Goal: Task Accomplishment & Management: Manage account settings

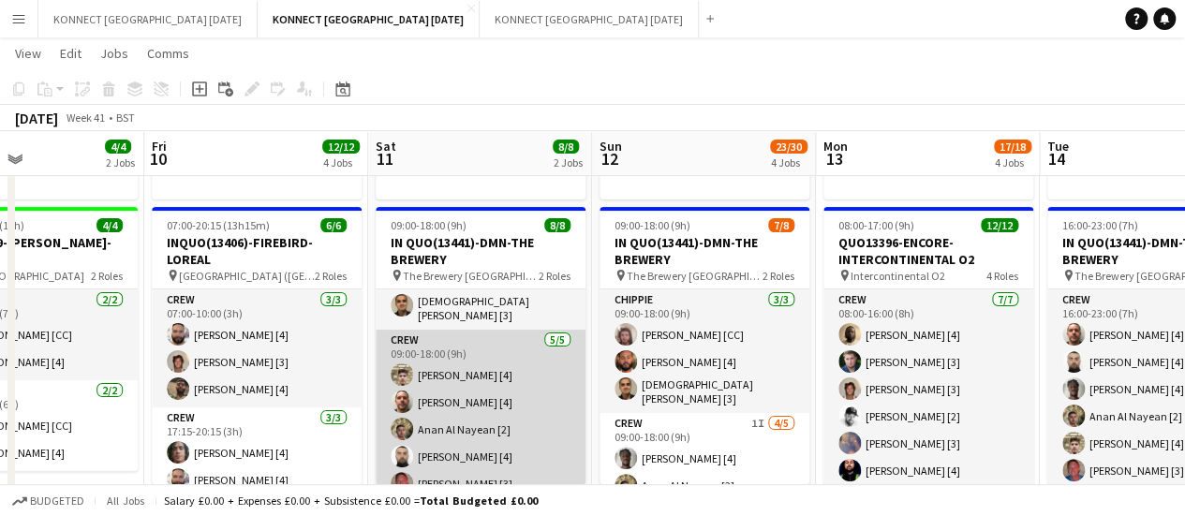
scroll to position [95, 0]
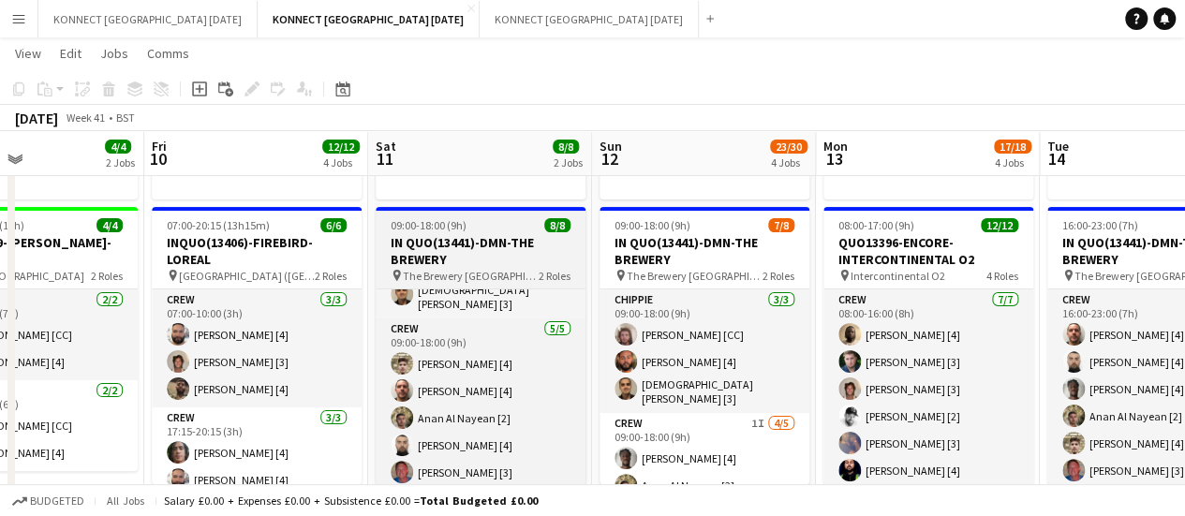
click at [431, 245] on h3 "IN QUO(13441)-DMN-THE BREWERY" at bounding box center [481, 251] width 210 height 34
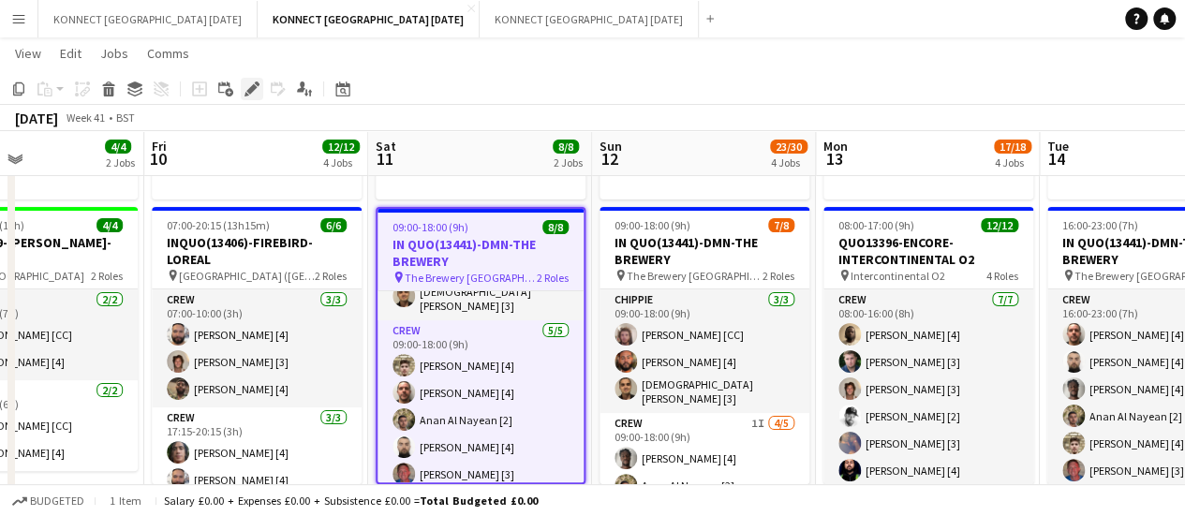
click at [258, 91] on icon "Edit" at bounding box center [252, 89] width 15 height 15
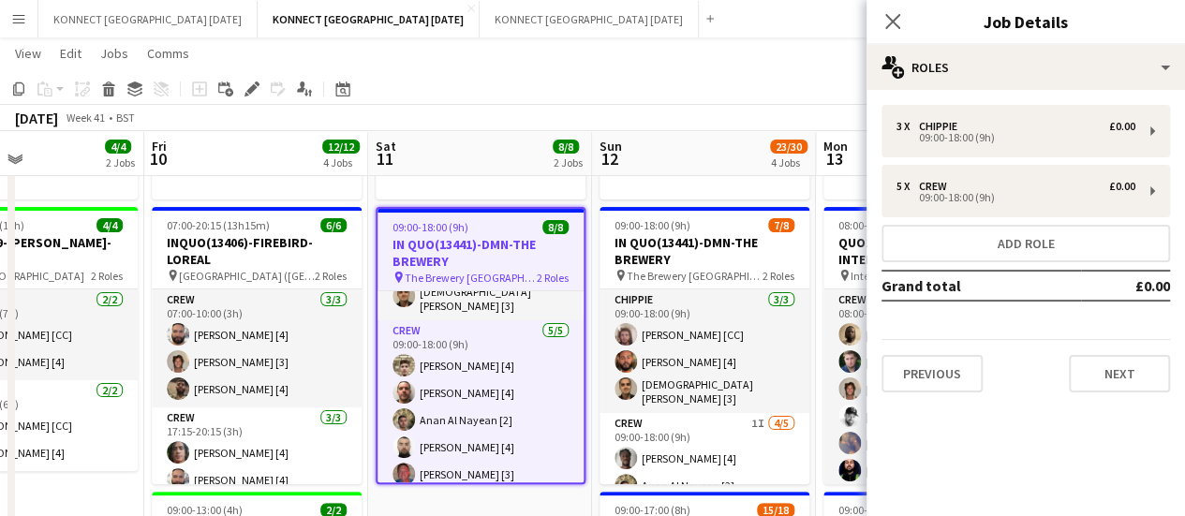
click at [590, 102] on app-toolbar "Copy Paste Paste Ctrl+V Paste with crew Ctrl+Shift+V Paste linked Job [GEOGRAPH…" at bounding box center [592, 89] width 1185 height 32
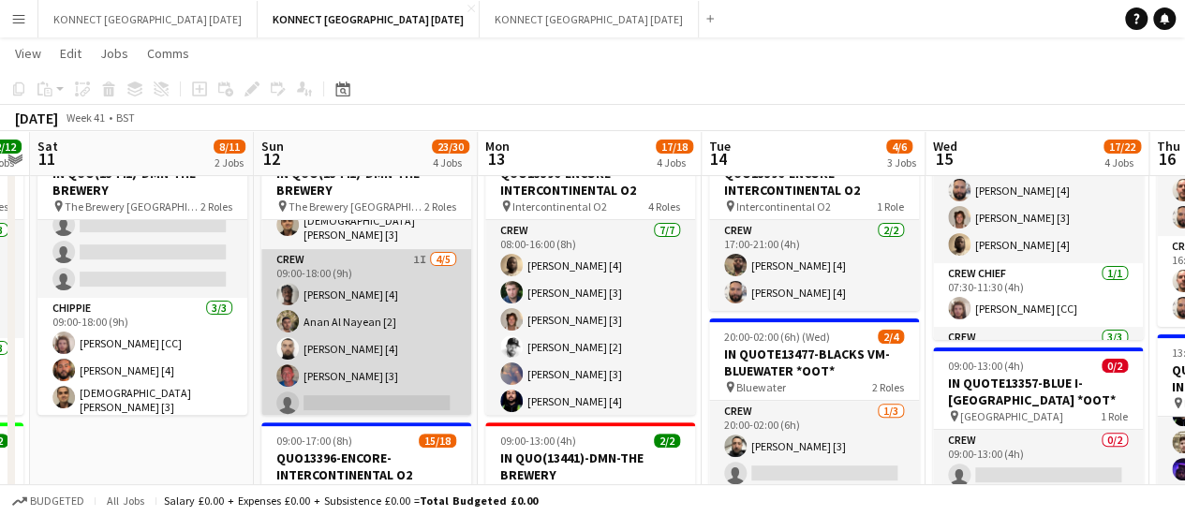
click at [360, 323] on app-card-role "Crew 1I [DATE] 09:00-18:00 (9h) [PERSON_NAME] [4] [PERSON_NAME] [2] [PERSON_NAM…" at bounding box center [366, 335] width 210 height 172
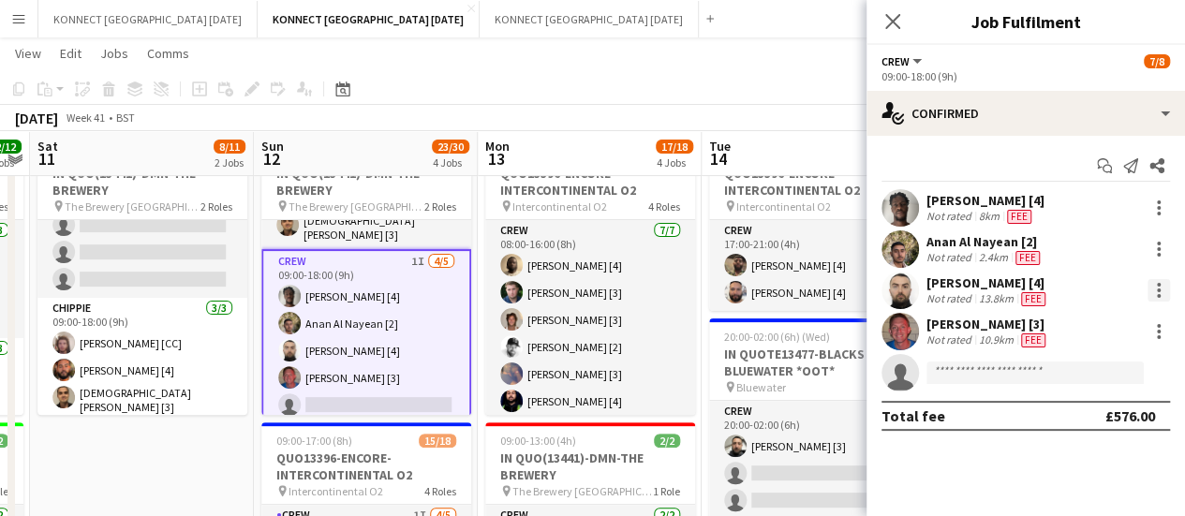
click at [1161, 288] on div at bounding box center [1159, 290] width 22 height 22
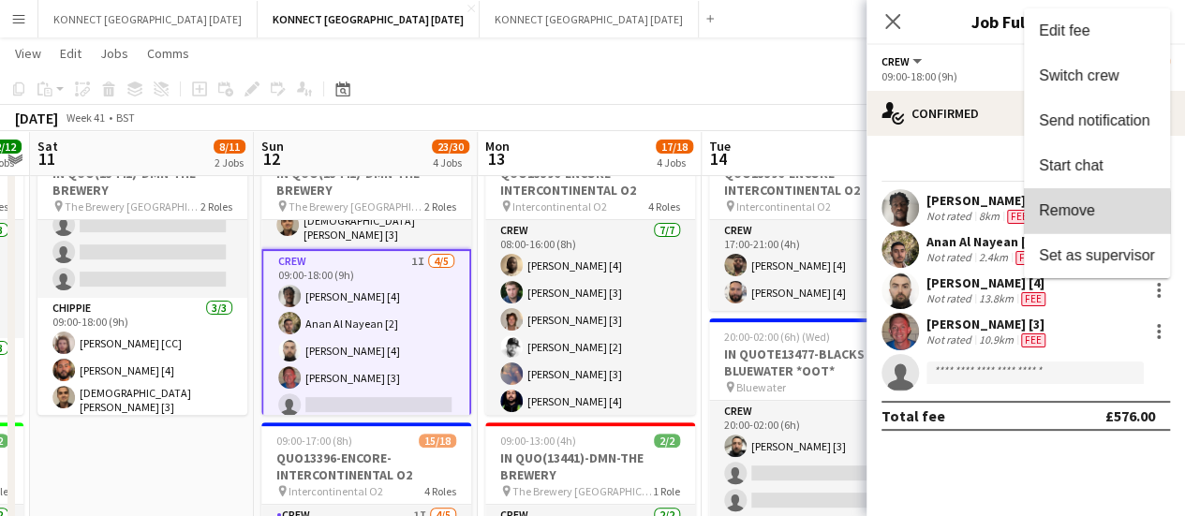
click at [1070, 220] on button "Remove" at bounding box center [1097, 210] width 146 height 45
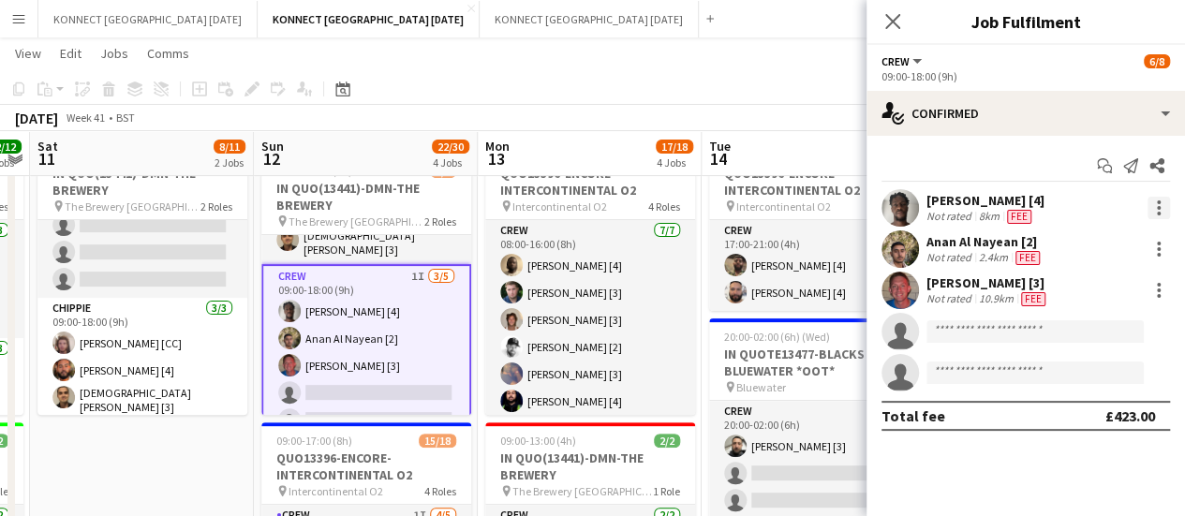
click at [1158, 209] on div at bounding box center [1159, 208] width 4 height 4
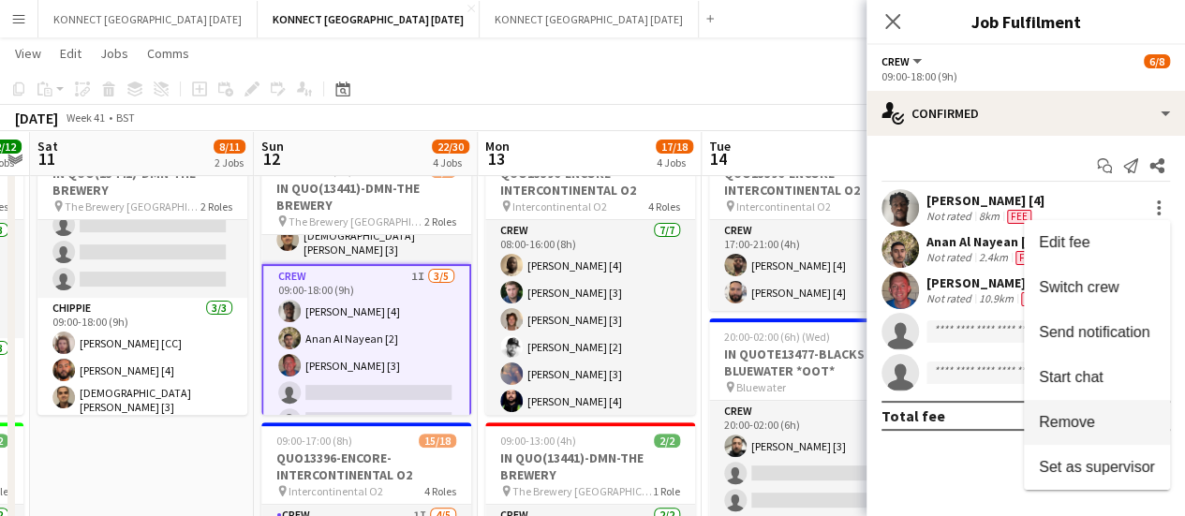
click at [1083, 426] on span "Remove" at bounding box center [1067, 422] width 56 height 16
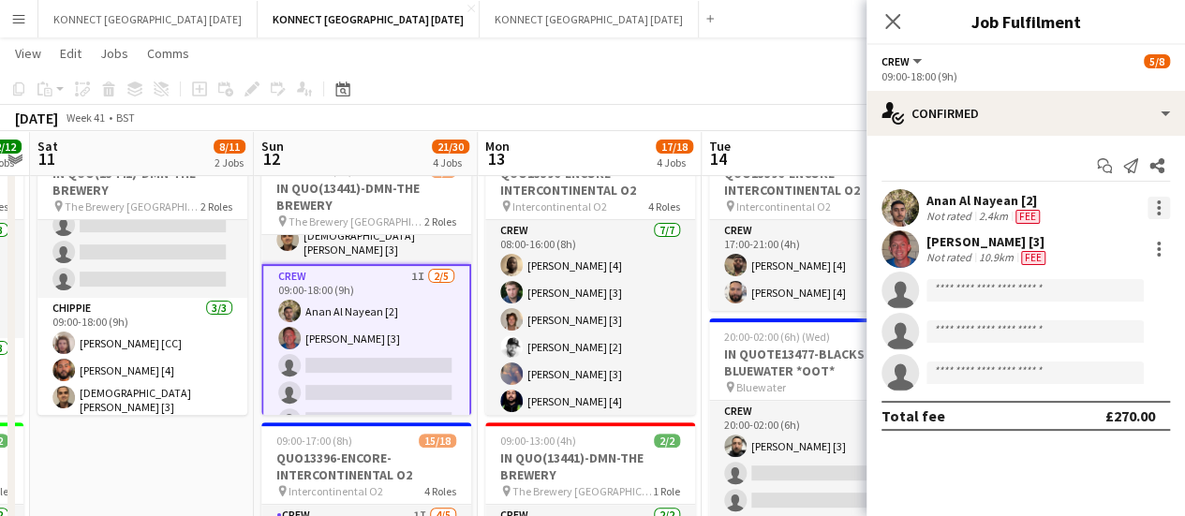
click at [1155, 210] on div at bounding box center [1159, 208] width 22 height 22
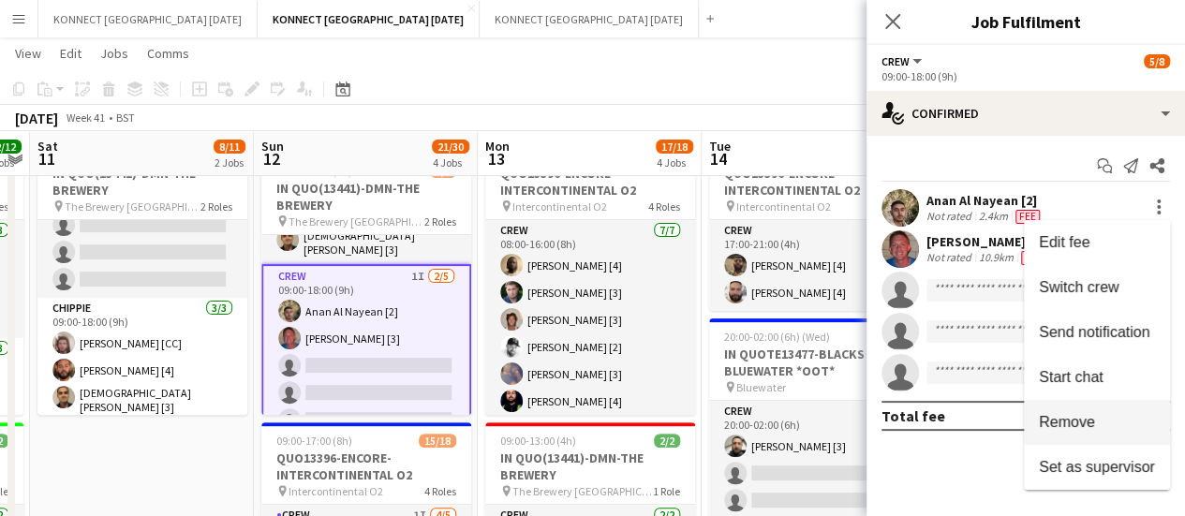
click at [1061, 426] on span "Remove" at bounding box center [1067, 422] width 56 height 16
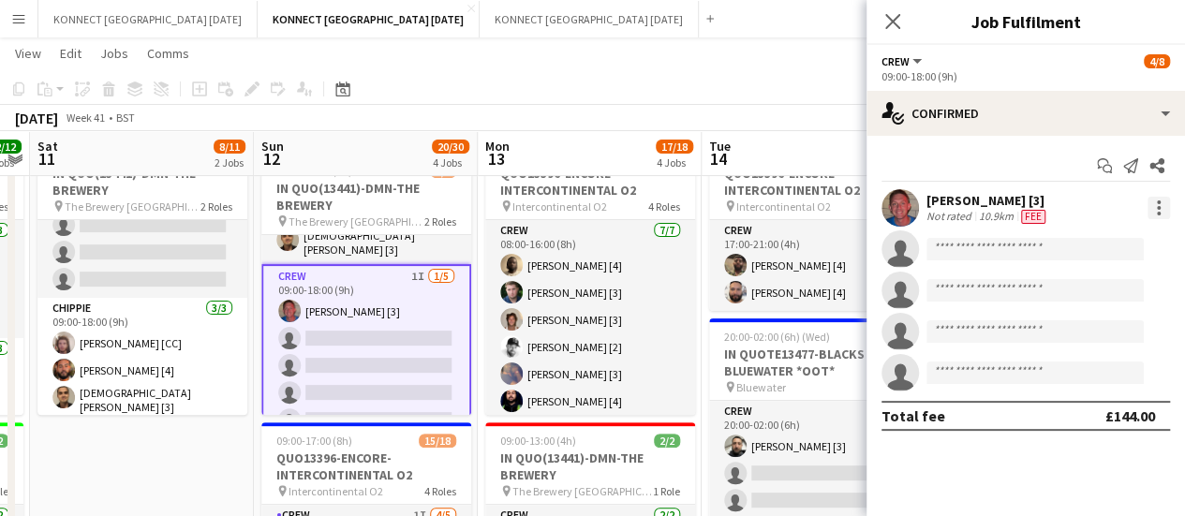
click at [1159, 204] on div at bounding box center [1159, 208] width 22 height 22
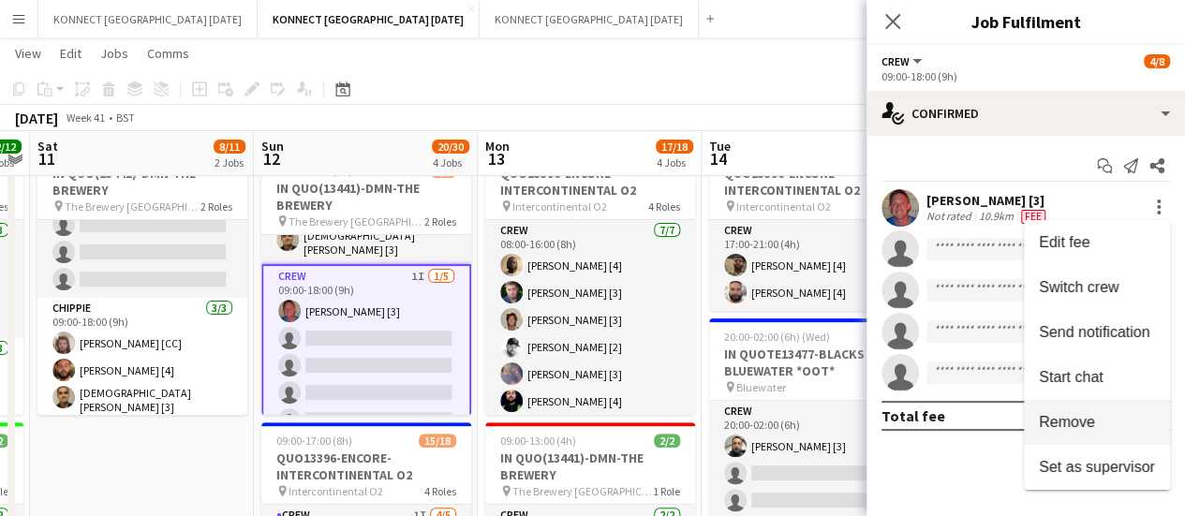
click at [1053, 415] on span "Remove" at bounding box center [1067, 422] width 56 height 16
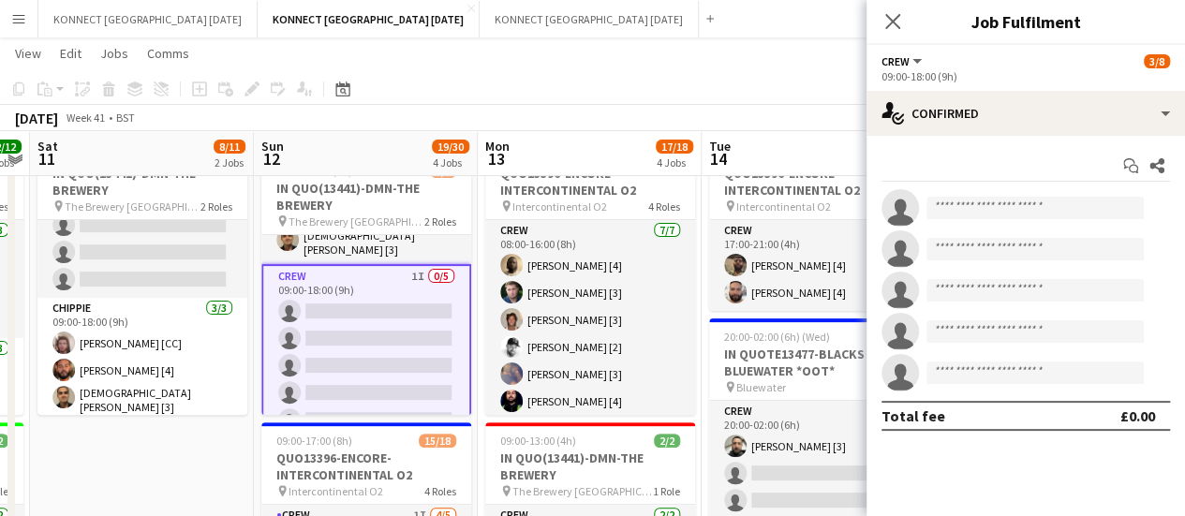
click at [716, 58] on app-page-menu "View Day view expanded Day view collapsed Month view Date picker Jump to [DATE]…" at bounding box center [592, 55] width 1185 height 36
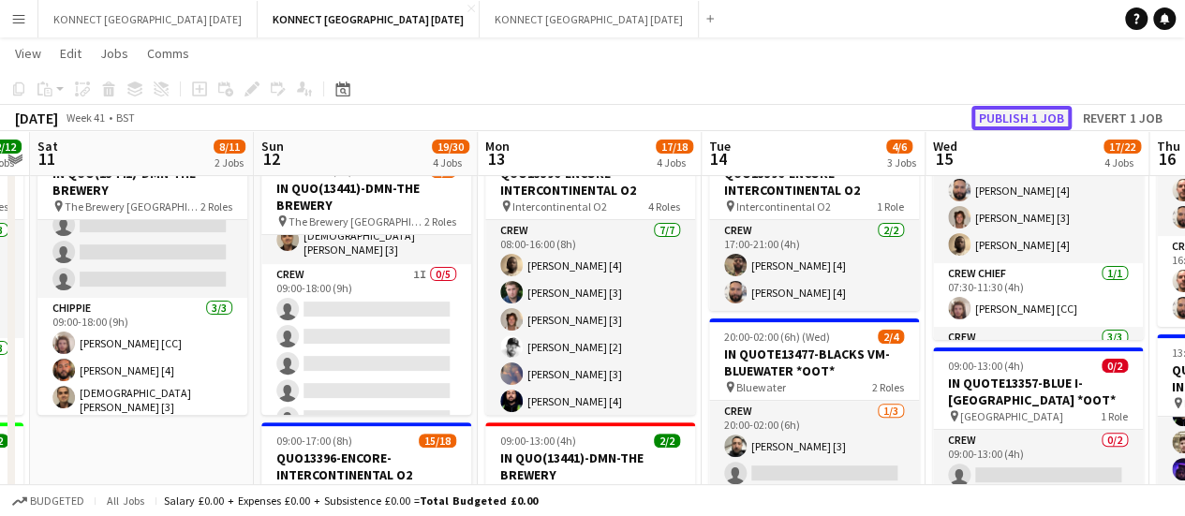
click at [1021, 112] on button "Publish 1 job" at bounding box center [1022, 118] width 100 height 24
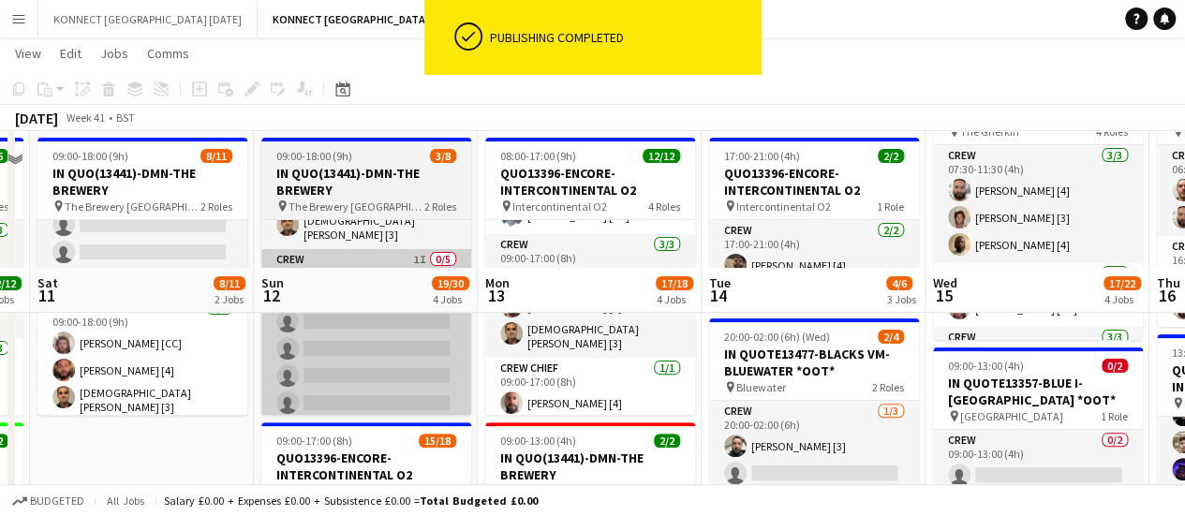
scroll to position [384, 0]
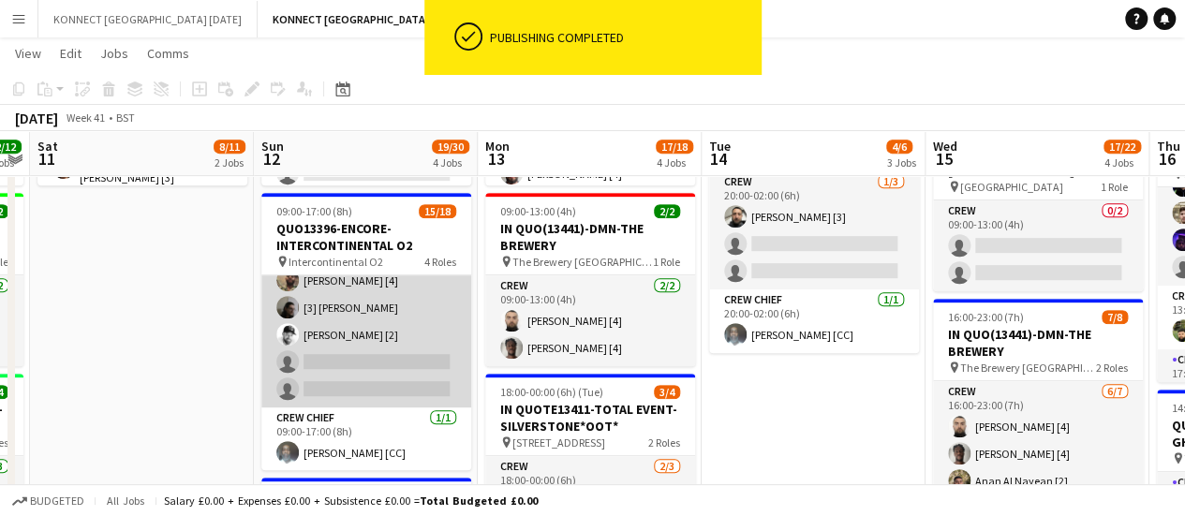
click at [350, 367] on app-card-role "Crew 3I 3A [DATE] 09:00-17:00 (8h) [PERSON_NAME] [1] [PERSON_NAME] [2] [PERSON_…" at bounding box center [366, 239] width 210 height 335
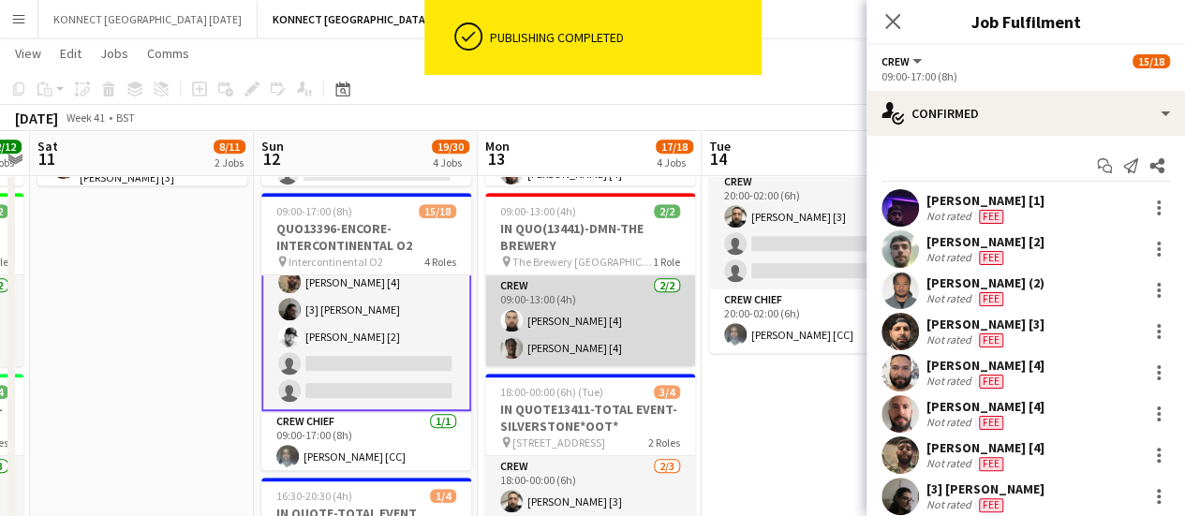
scroll to position [441, 0]
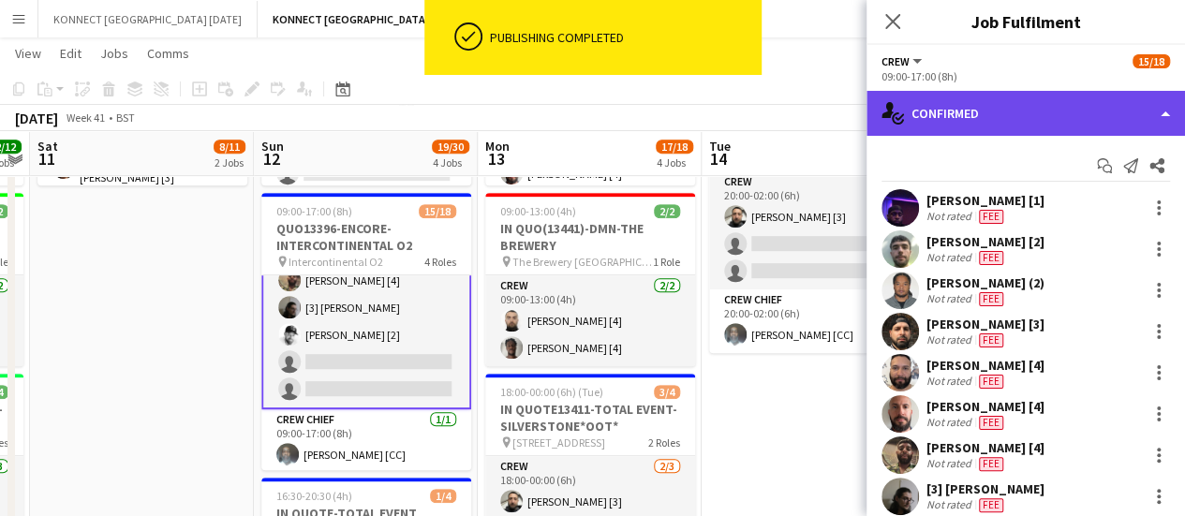
click at [1048, 94] on div "single-neutral-actions-check-2 Confirmed" at bounding box center [1026, 113] width 319 height 45
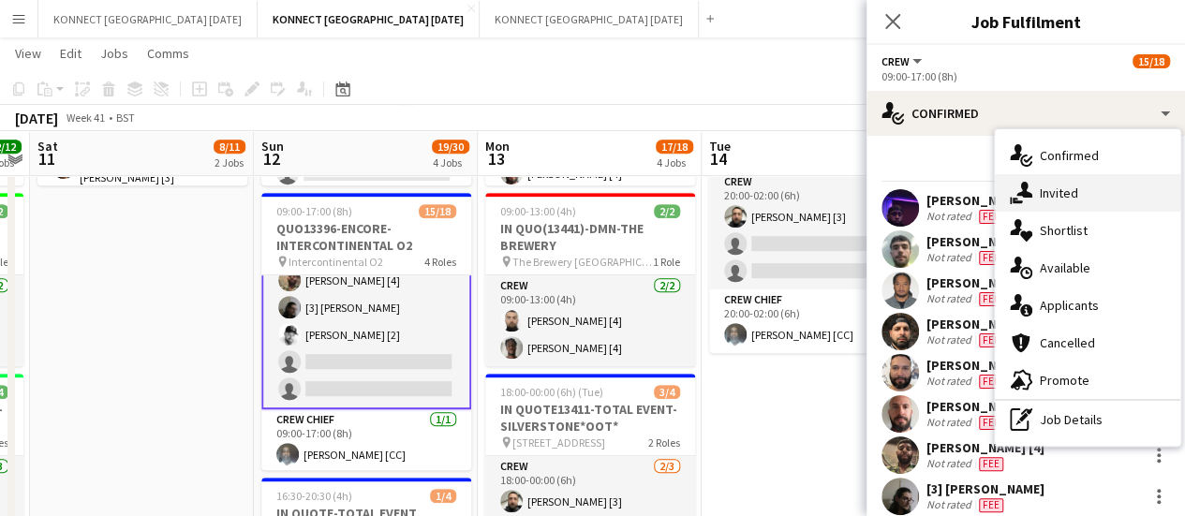
click at [1020, 197] on icon "single-neutral-actions-share-1" at bounding box center [1021, 193] width 22 height 22
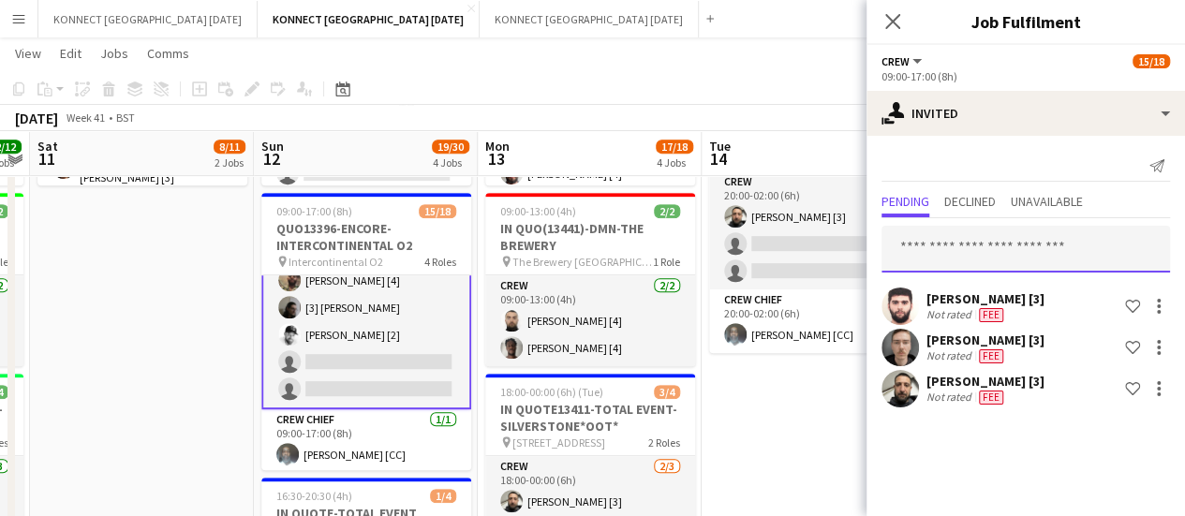
click at [975, 254] on input "text" at bounding box center [1026, 249] width 289 height 47
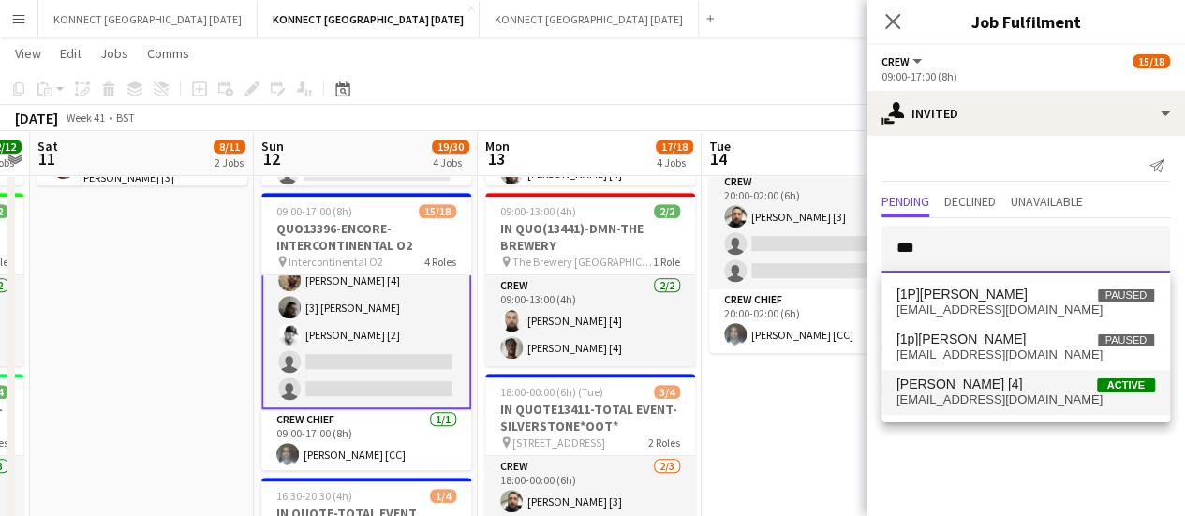
type input "***"
click at [960, 395] on span "[EMAIL_ADDRESS][DOMAIN_NAME]" at bounding box center [1026, 400] width 259 height 15
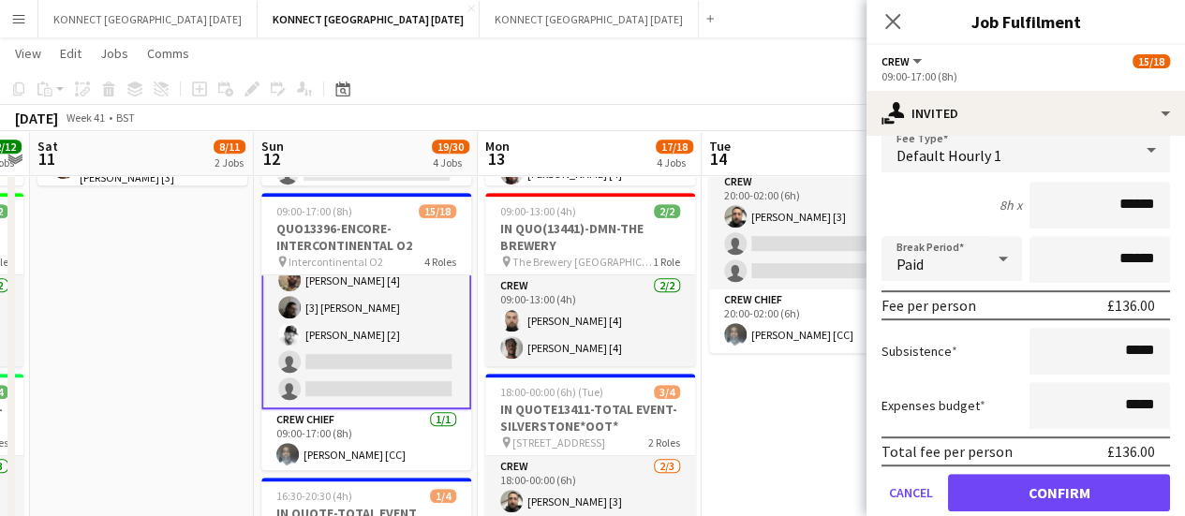
scroll to position [375, 0]
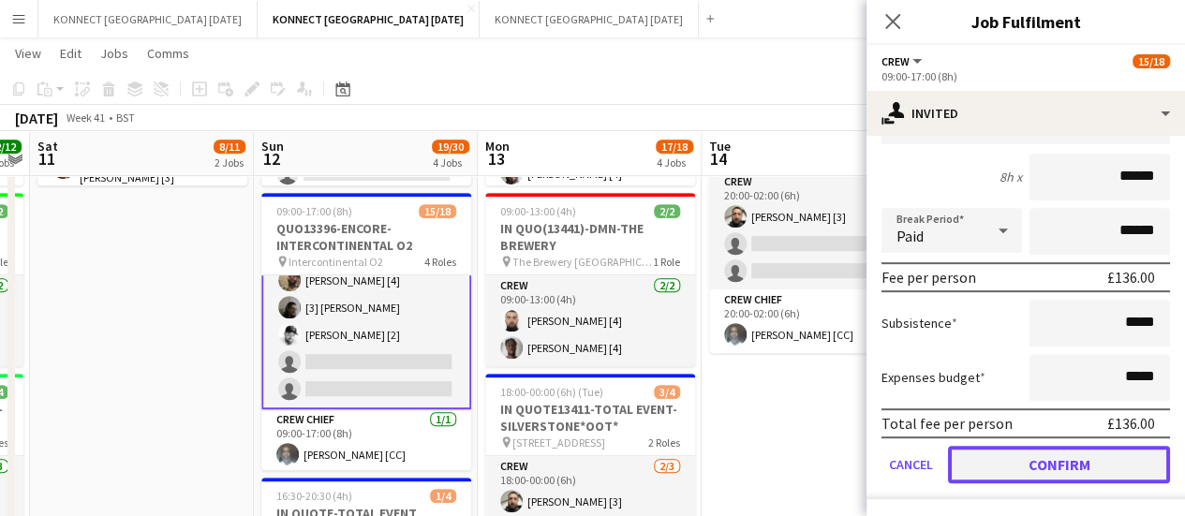
click at [1040, 449] on button "Confirm" at bounding box center [1059, 464] width 222 height 37
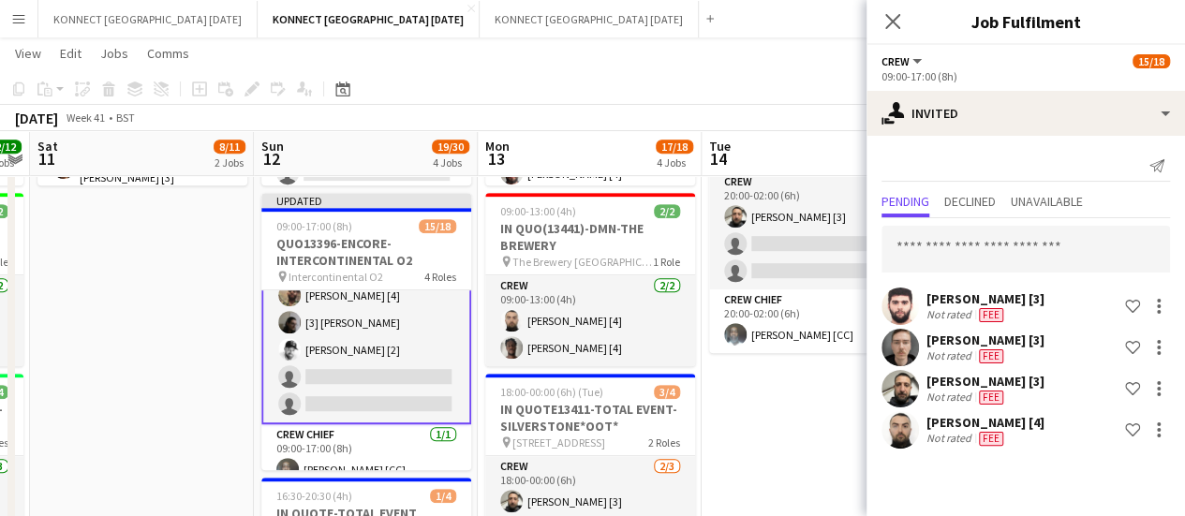
scroll to position [0, 0]
click at [953, 241] on input "text" at bounding box center [1026, 249] width 289 height 47
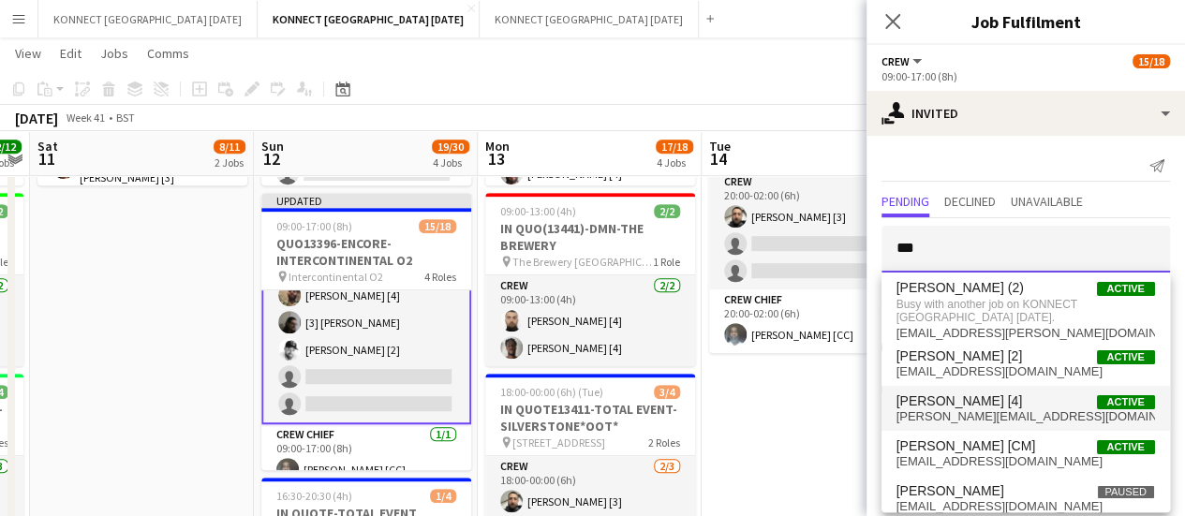
type input "***"
click at [954, 403] on span "[PERSON_NAME] [4]" at bounding box center [960, 402] width 127 height 16
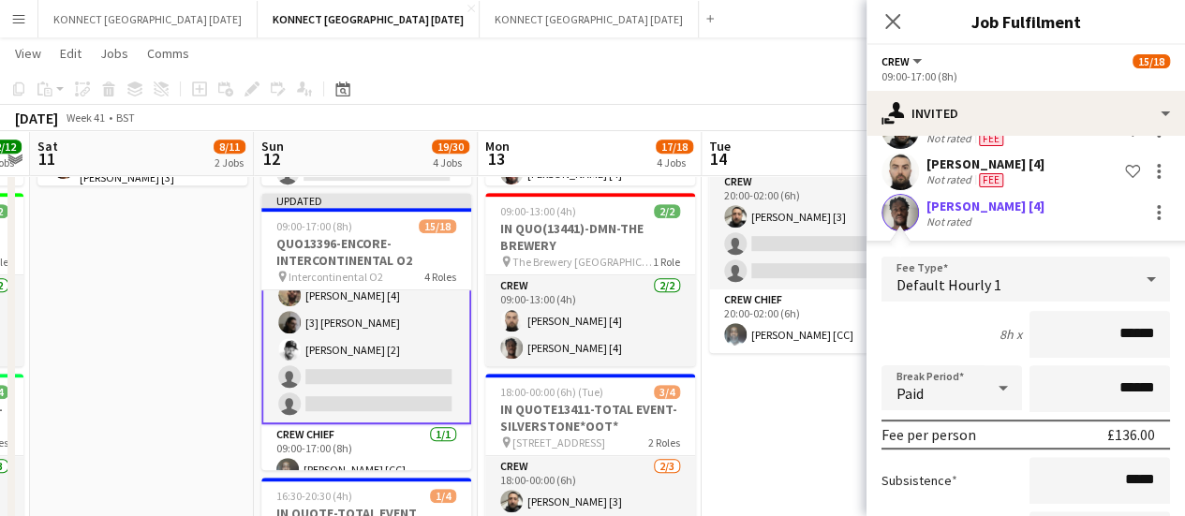
scroll to position [416, 0]
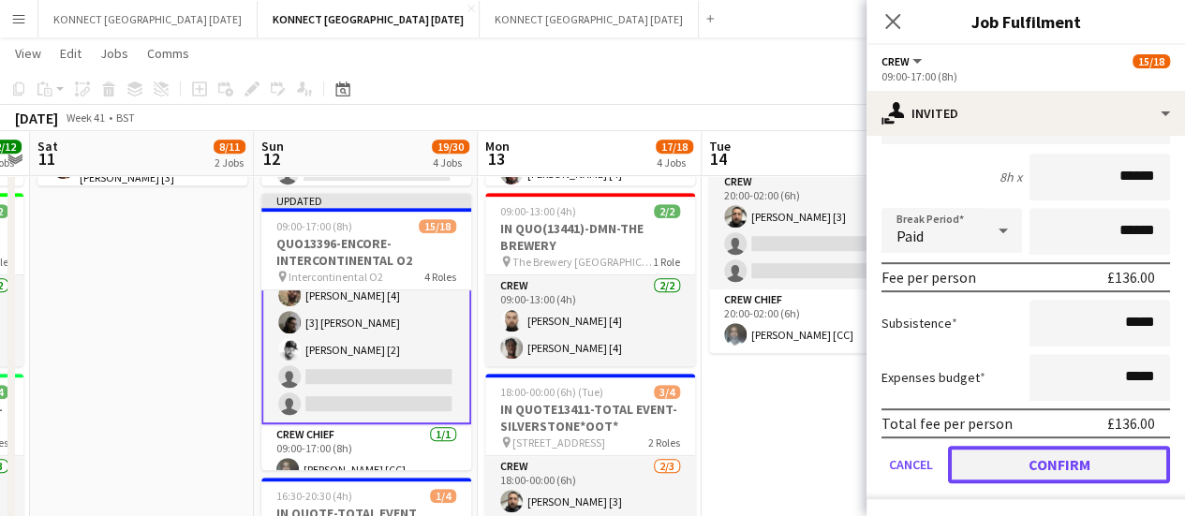
click at [1007, 458] on button "Confirm" at bounding box center [1059, 464] width 222 height 37
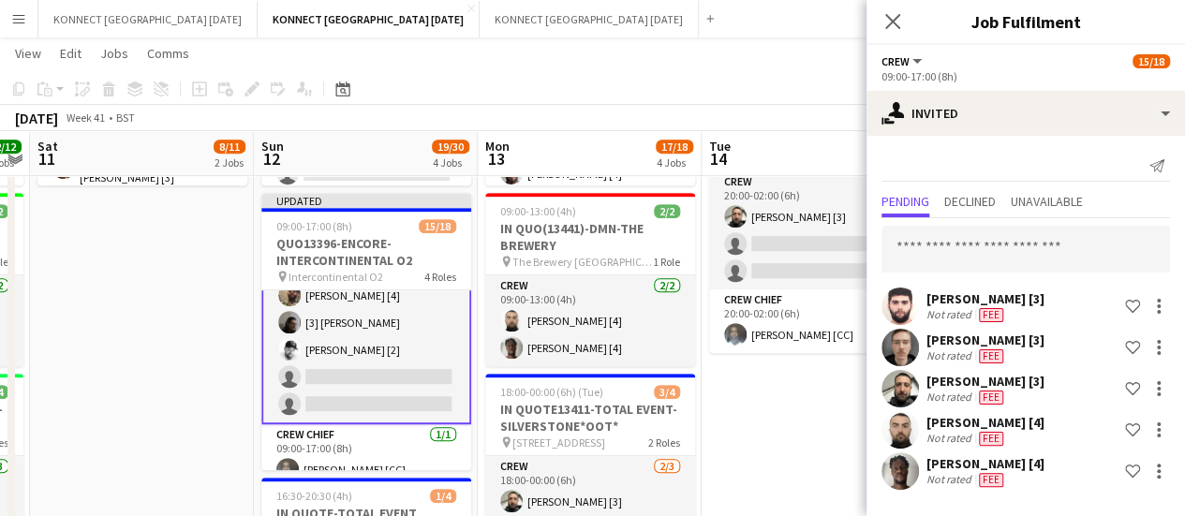
scroll to position [0, 0]
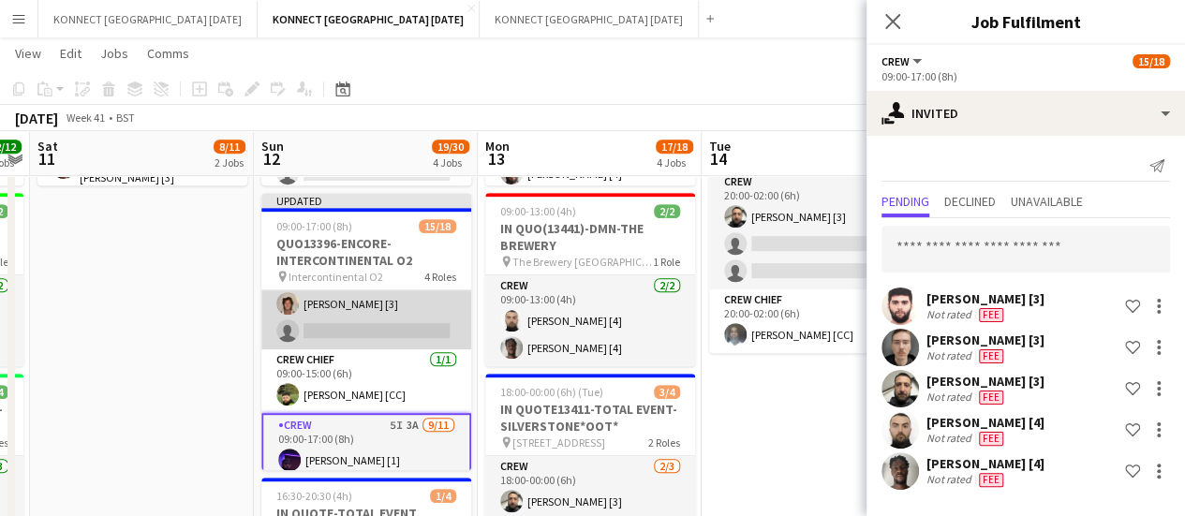
click at [319, 336] on app-card-role "Crew 1I [DATE] 09:00-15:00 (6h) [PERSON_NAME] [4] [PERSON_NAME] [3] [PERSON_NAM…" at bounding box center [366, 263] width 210 height 172
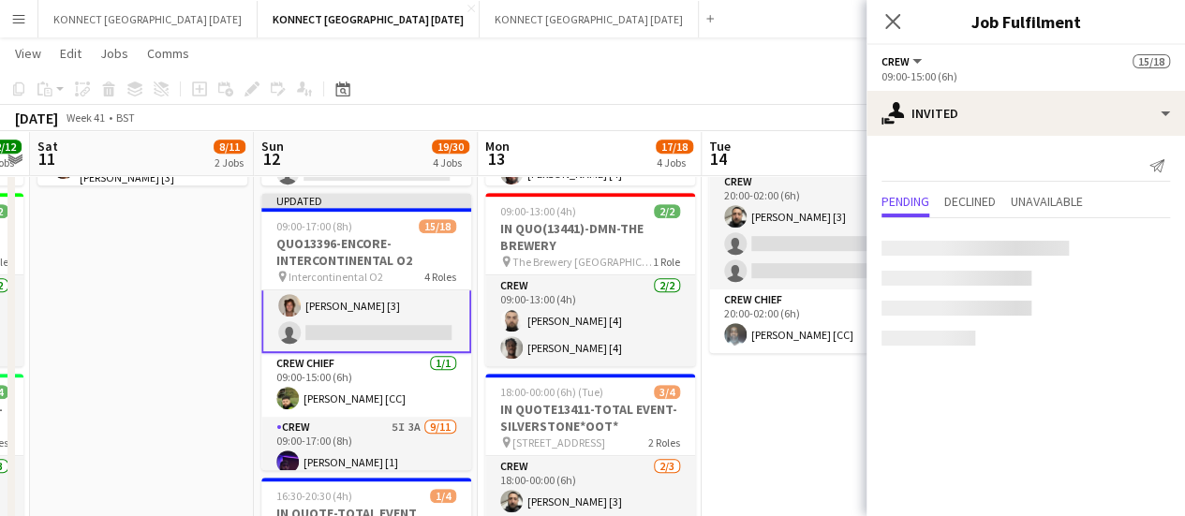
scroll to position [115, 0]
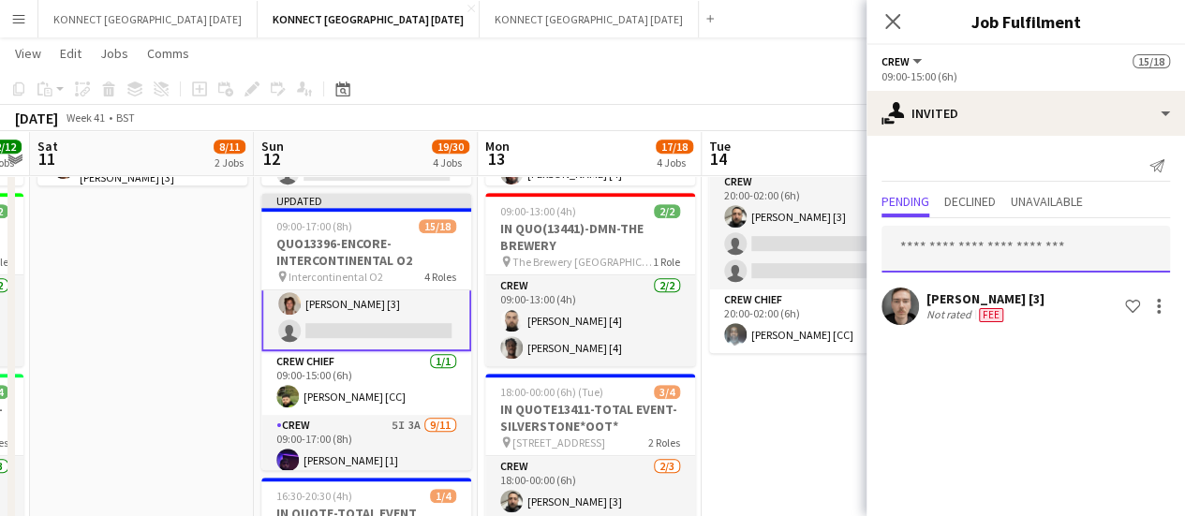
click at [951, 241] on input "text" at bounding box center [1026, 249] width 289 height 47
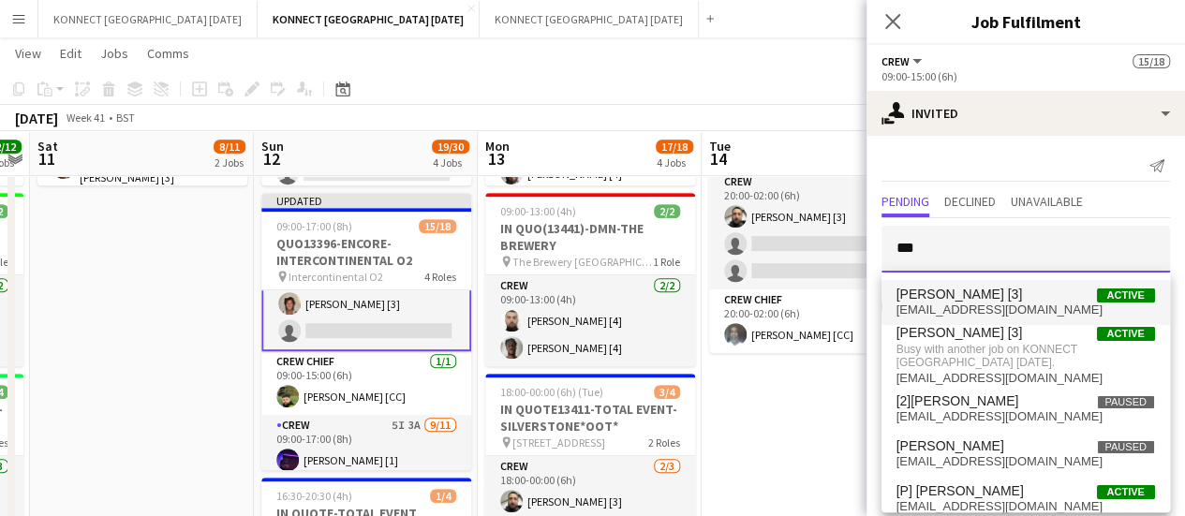
type input "***"
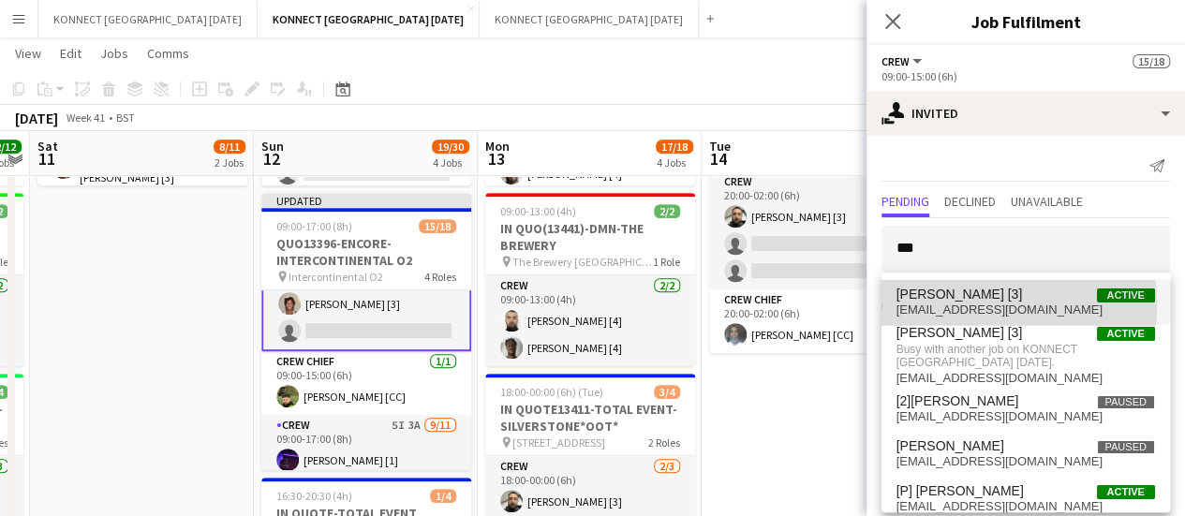
click at [937, 306] on span "[EMAIL_ADDRESS][DOMAIN_NAME]" at bounding box center [1026, 310] width 259 height 15
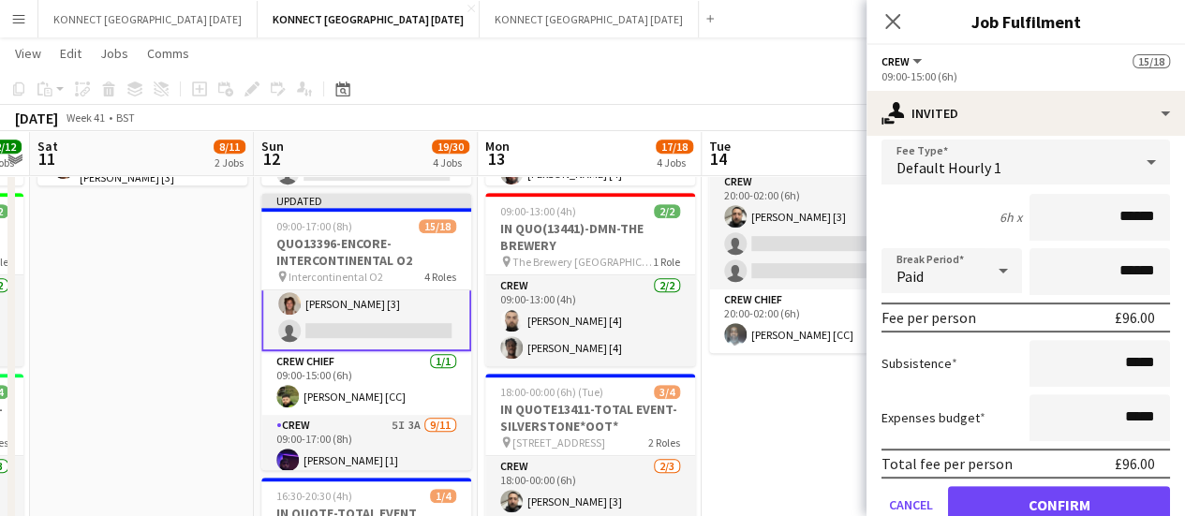
scroll to position [292, 0]
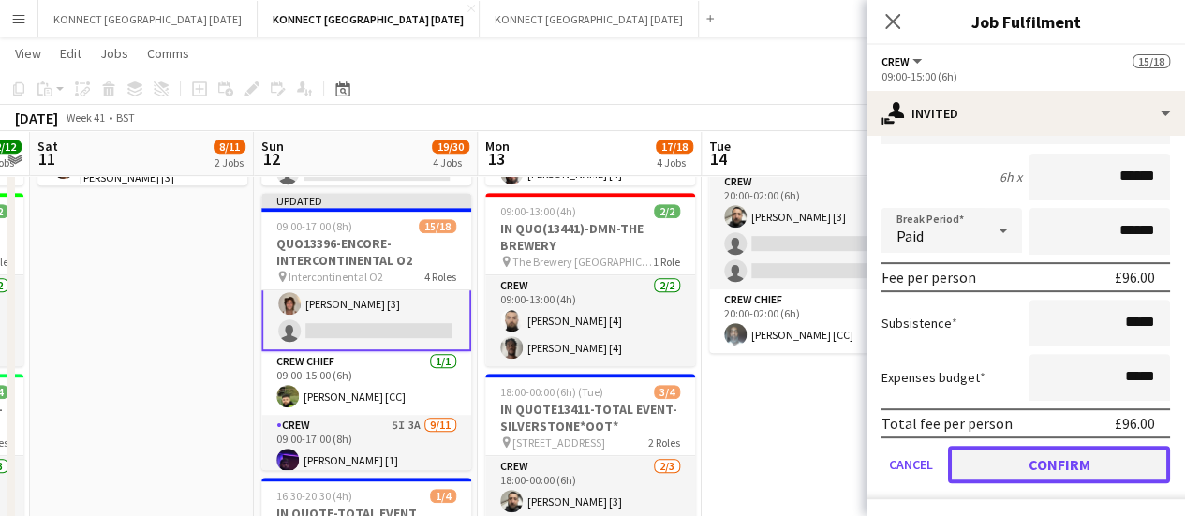
click at [984, 465] on button "Confirm" at bounding box center [1059, 464] width 222 height 37
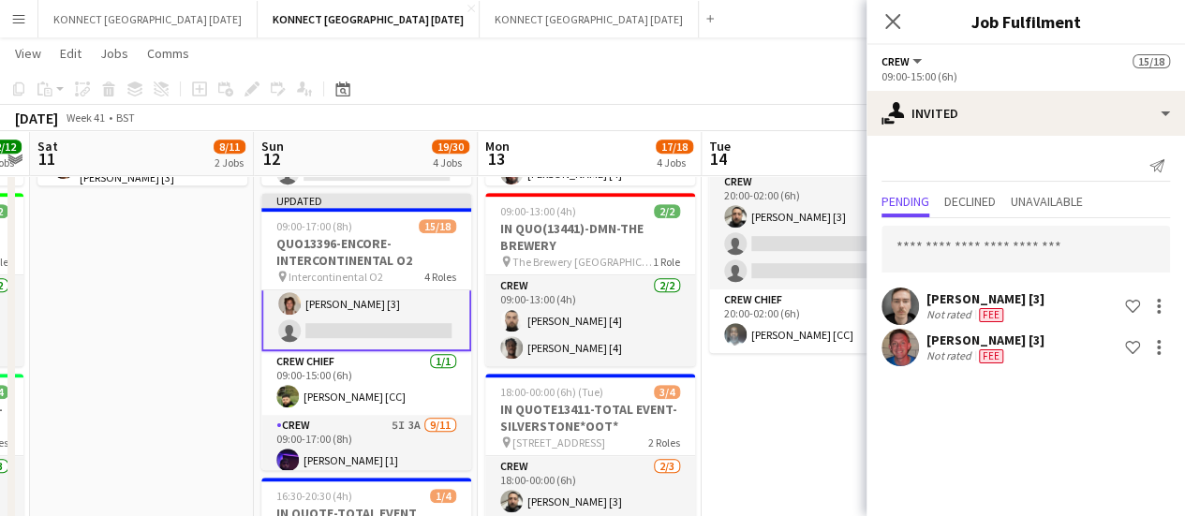
scroll to position [0, 0]
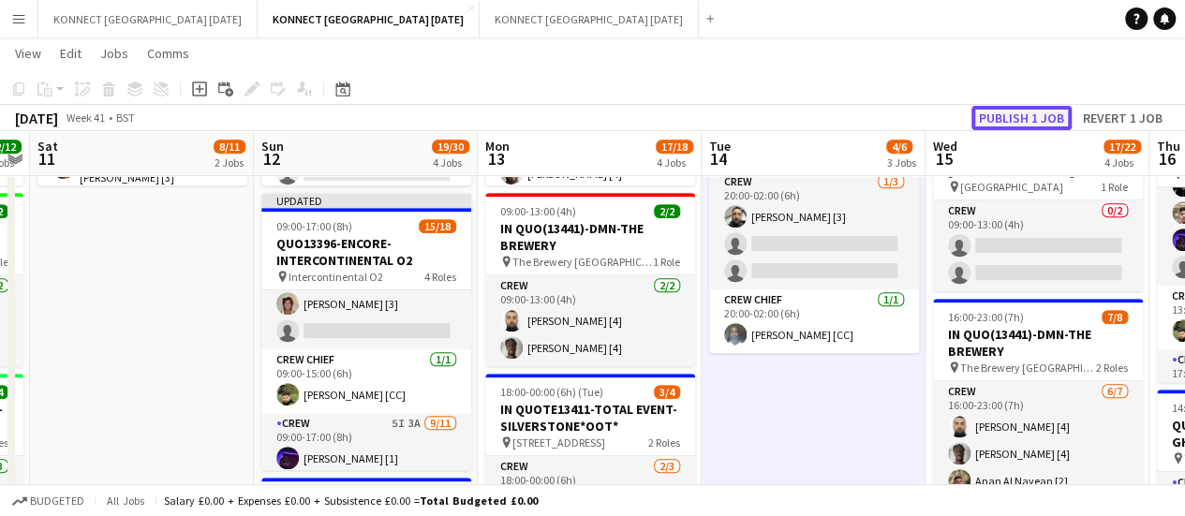
click at [1013, 110] on button "Publish 1 job" at bounding box center [1022, 118] width 100 height 24
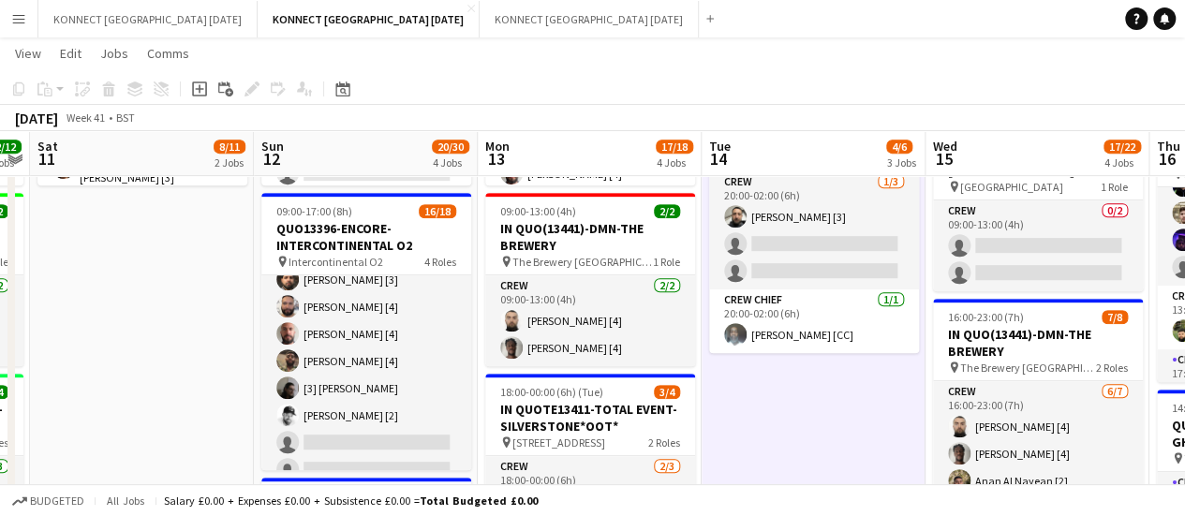
scroll to position [440, 0]
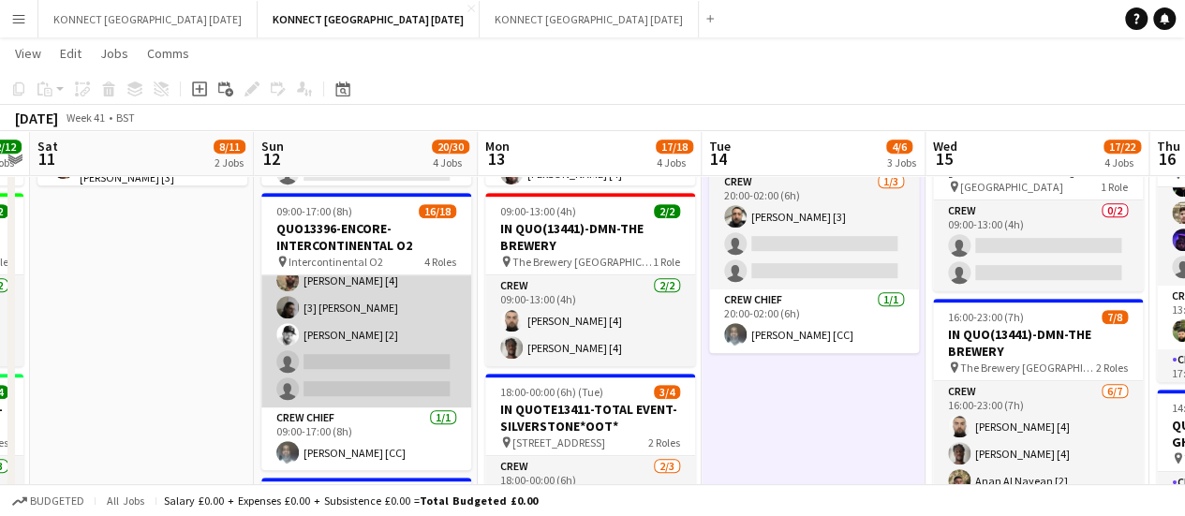
click at [386, 360] on app-card-role "Crew 5I 4A [DATE] 09:00-17:00 (8h) [PERSON_NAME] [1] [PERSON_NAME] [2] [PERSON_…" at bounding box center [366, 239] width 210 height 335
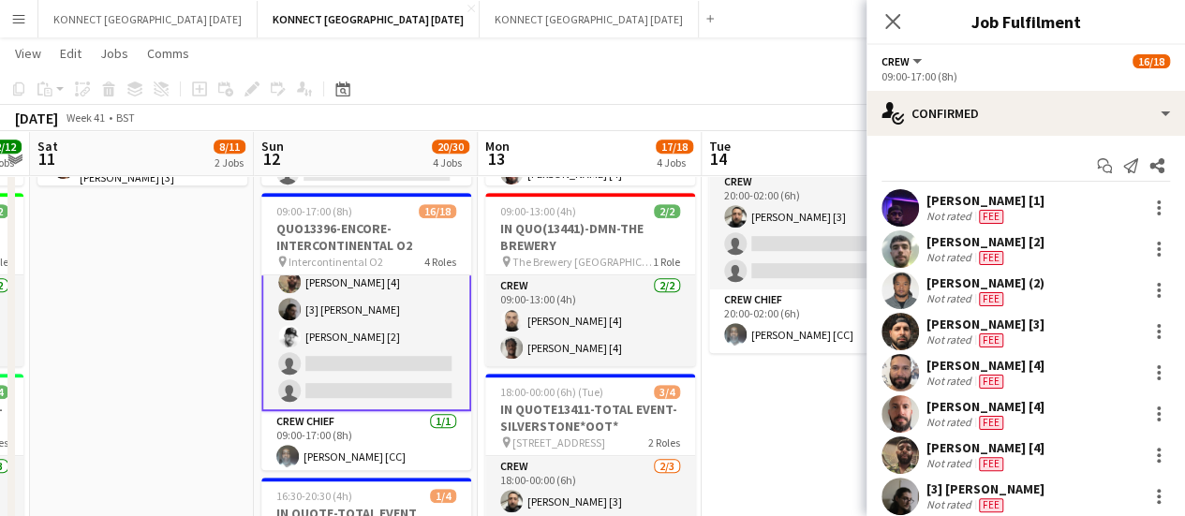
scroll to position [441, 0]
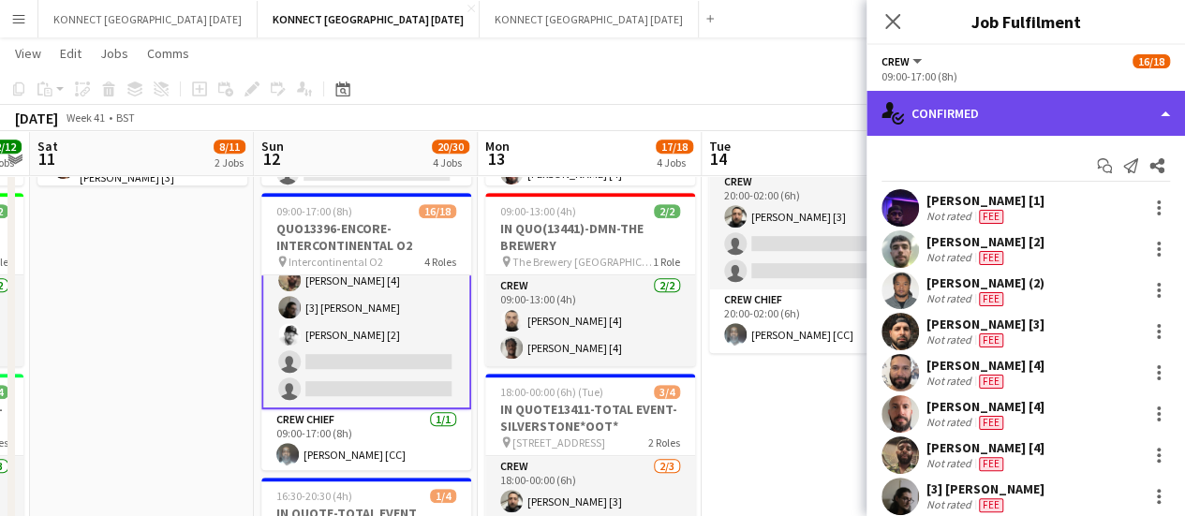
click at [1037, 112] on div "single-neutral-actions-check-2 Confirmed" at bounding box center [1026, 113] width 319 height 45
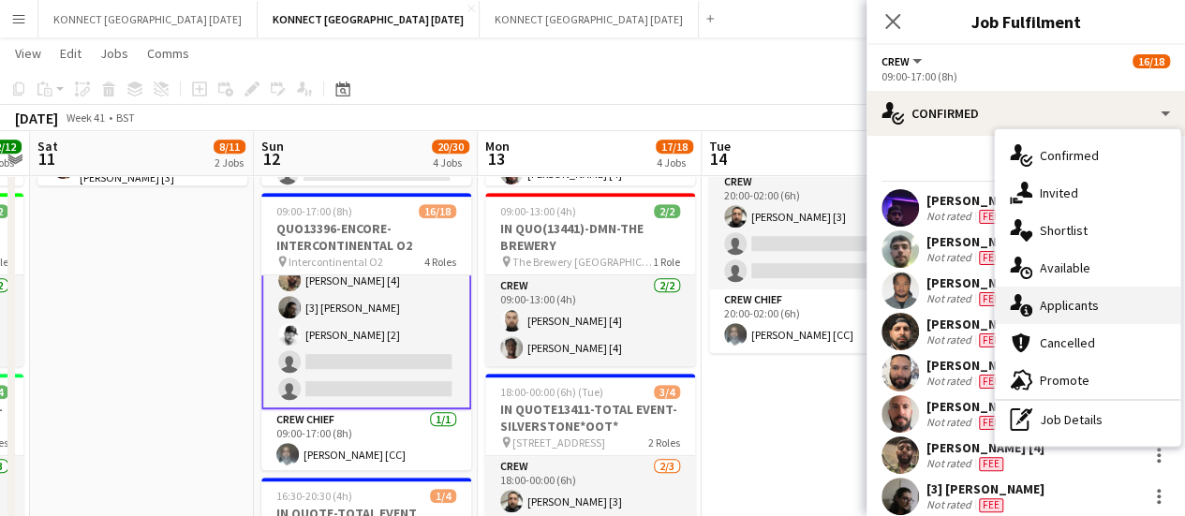
click at [1089, 306] on span "Applicants" at bounding box center [1069, 305] width 59 height 17
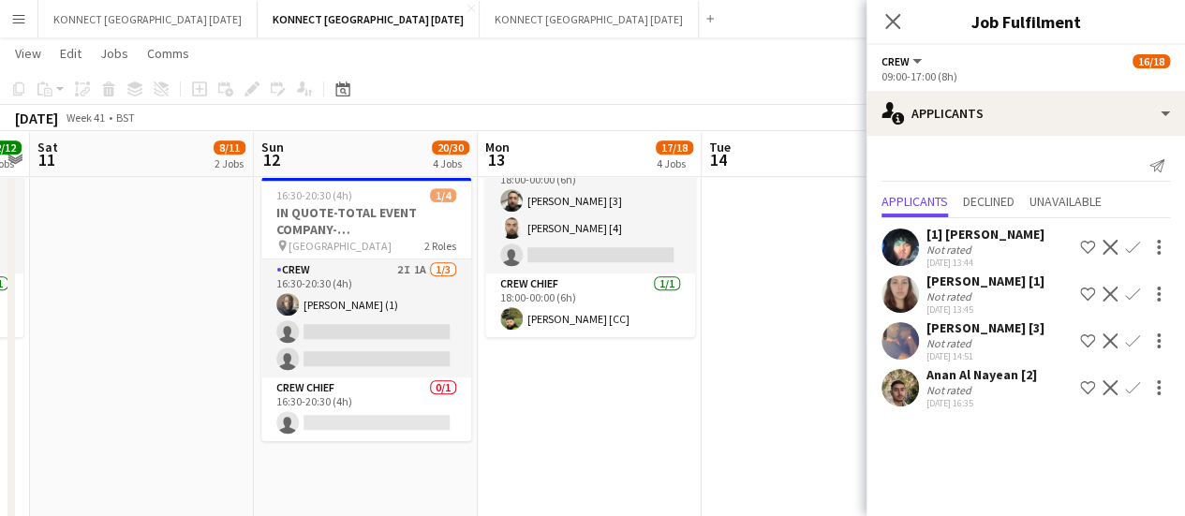
scroll to position [686, 0]
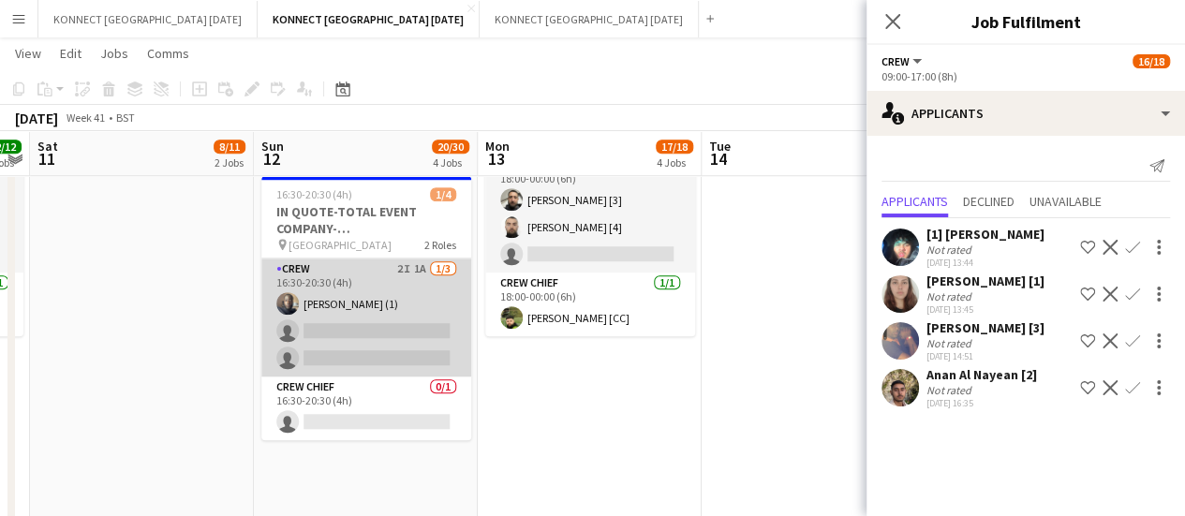
click at [410, 357] on app-card-role "Crew 2I 1A [DATE] 16:30-20:30 (4h) [PERSON_NAME] (1) single-neutral-actions sin…" at bounding box center [366, 318] width 210 height 118
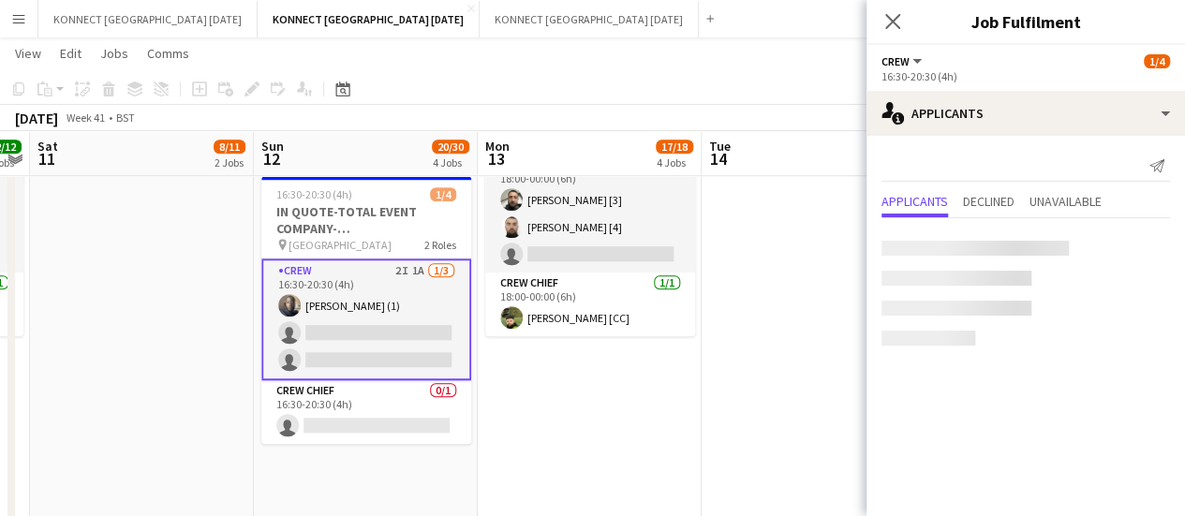
scroll to position [440, 0]
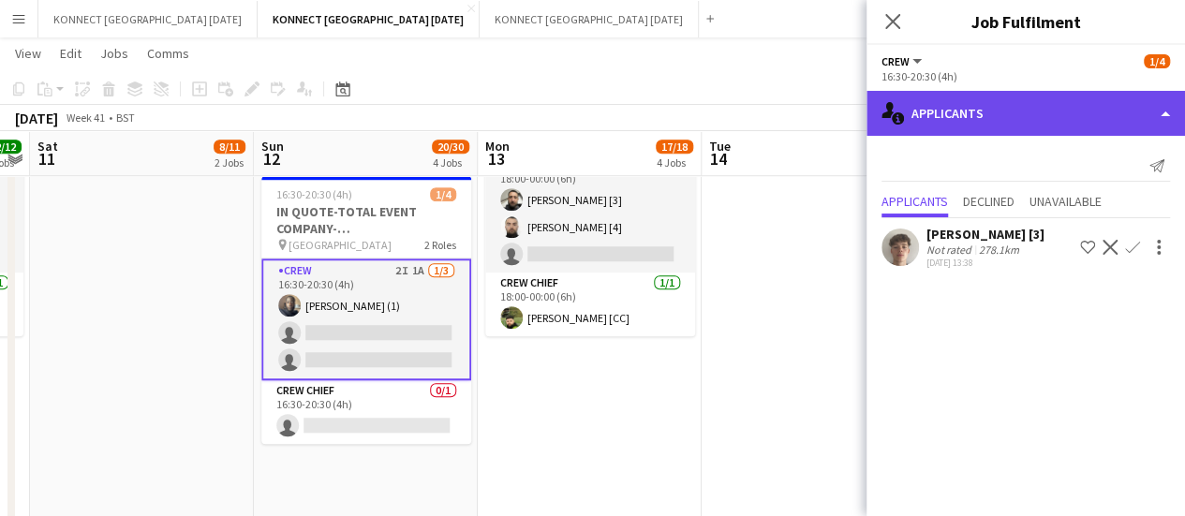
click at [980, 121] on div "single-neutral-actions-information Applicants" at bounding box center [1026, 113] width 319 height 45
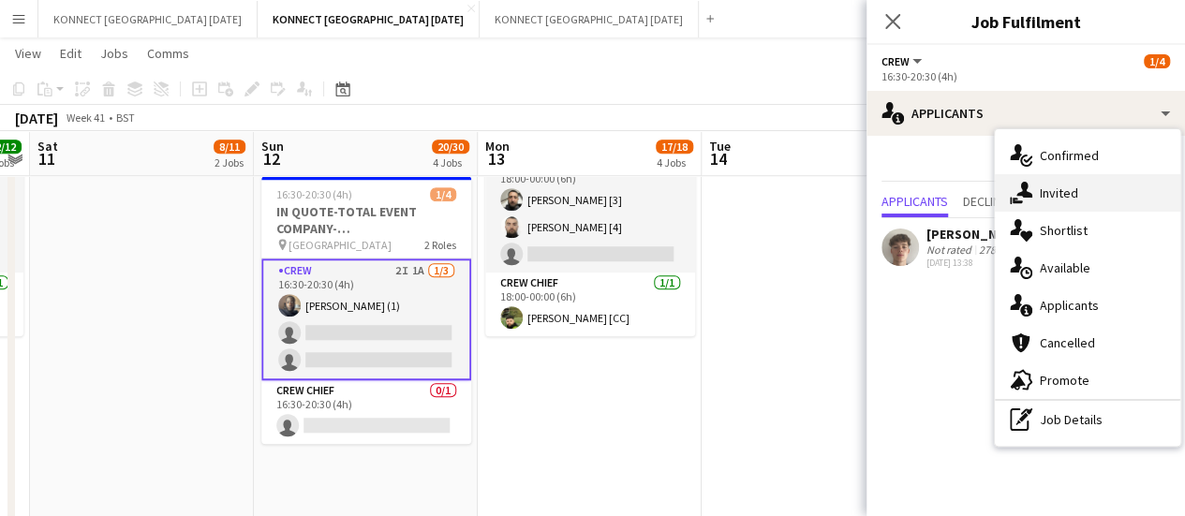
click at [1055, 193] on span "Invited" at bounding box center [1059, 193] width 38 height 17
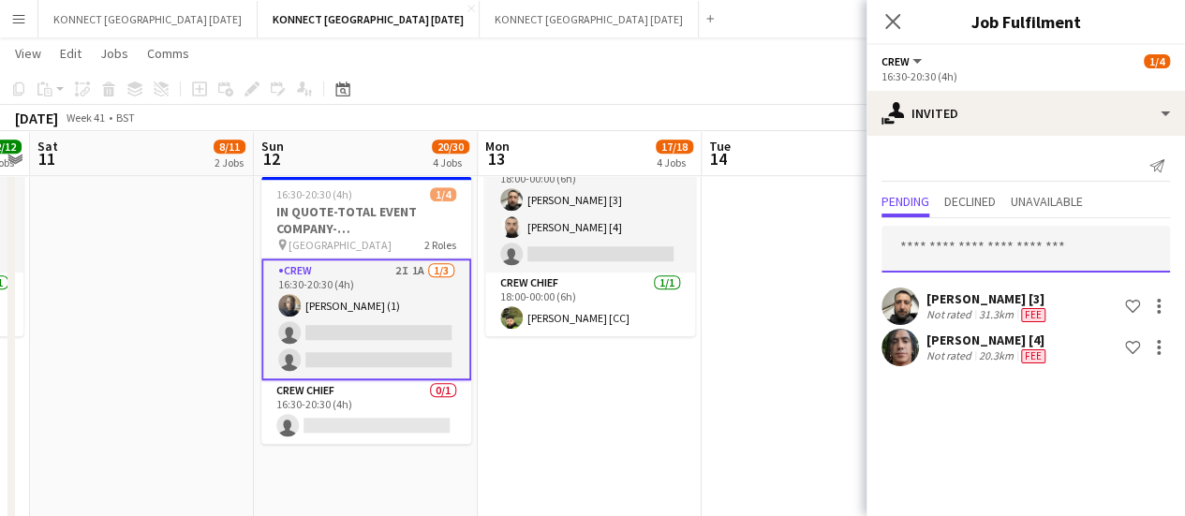
click at [981, 241] on input "text" at bounding box center [1026, 249] width 289 height 47
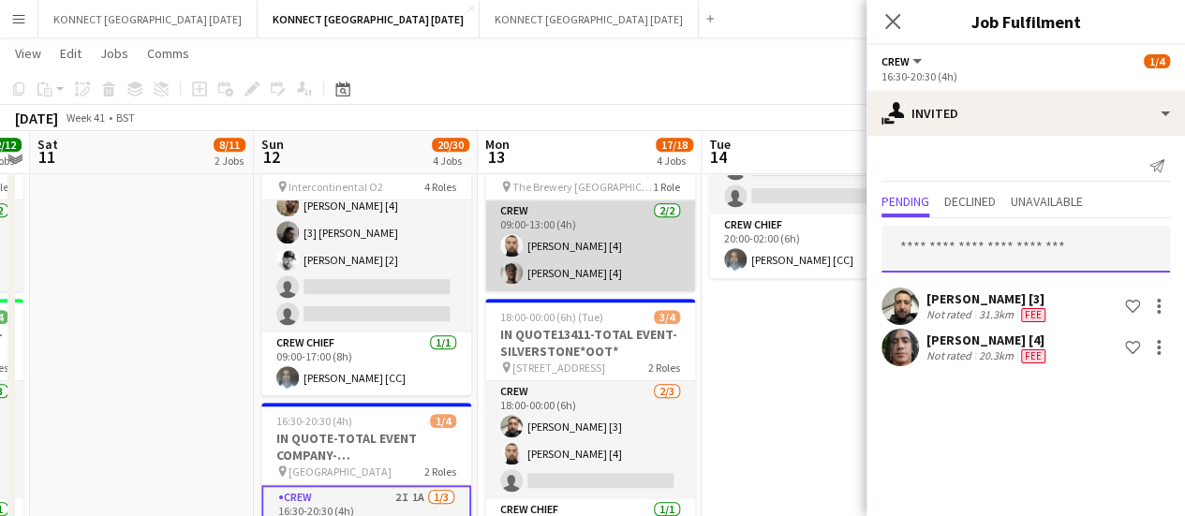
scroll to position [456, 0]
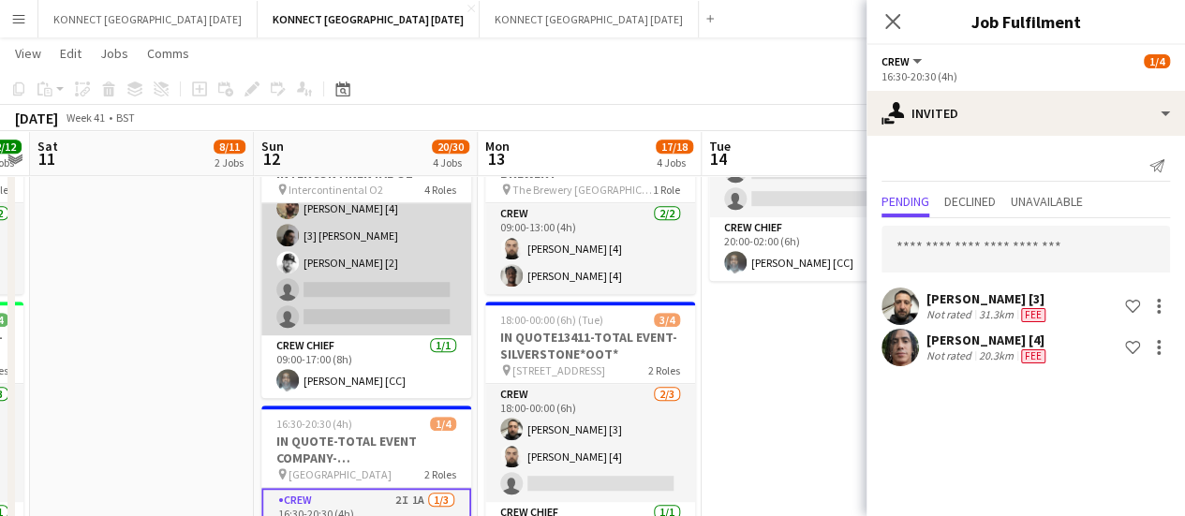
click at [350, 276] on app-card-role "Crew 5I 4A [DATE] 09:00-17:00 (8h) [PERSON_NAME] [1] [PERSON_NAME] [2] [PERSON_…" at bounding box center [366, 167] width 210 height 335
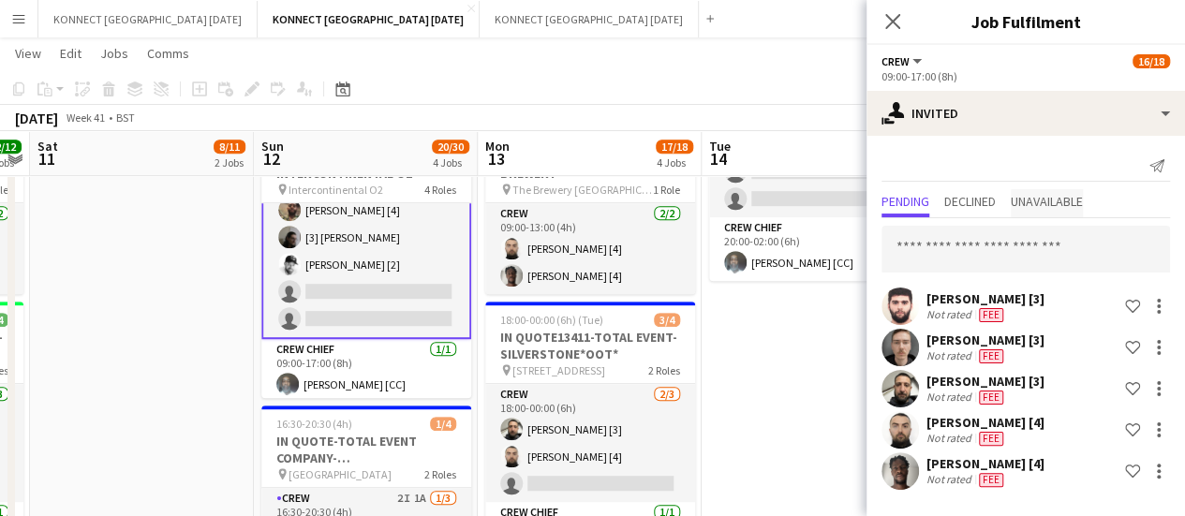
scroll to position [441, 0]
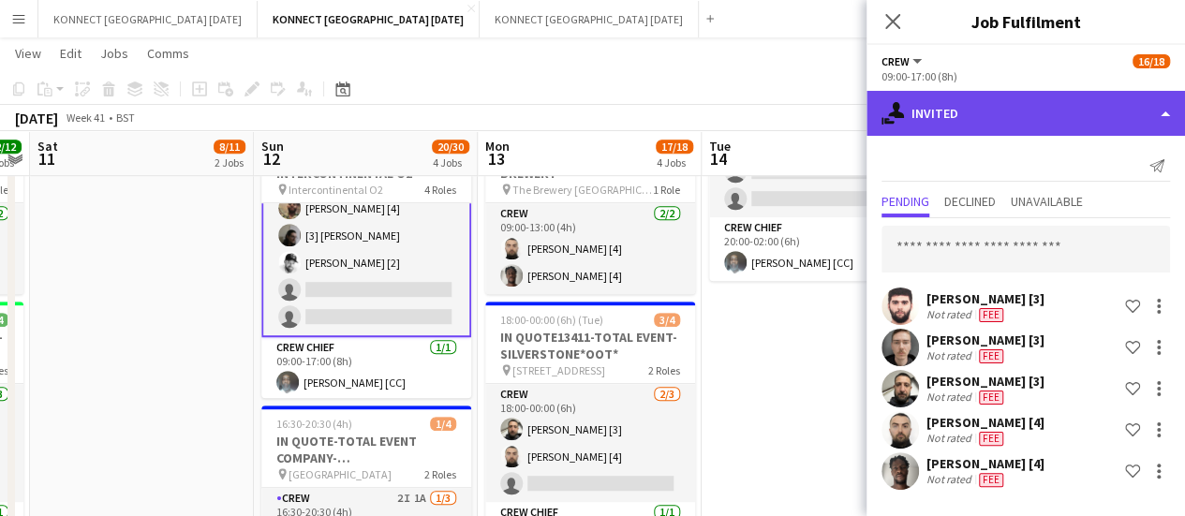
click at [982, 123] on div "single-neutral-actions-share-1 Invited" at bounding box center [1026, 113] width 319 height 45
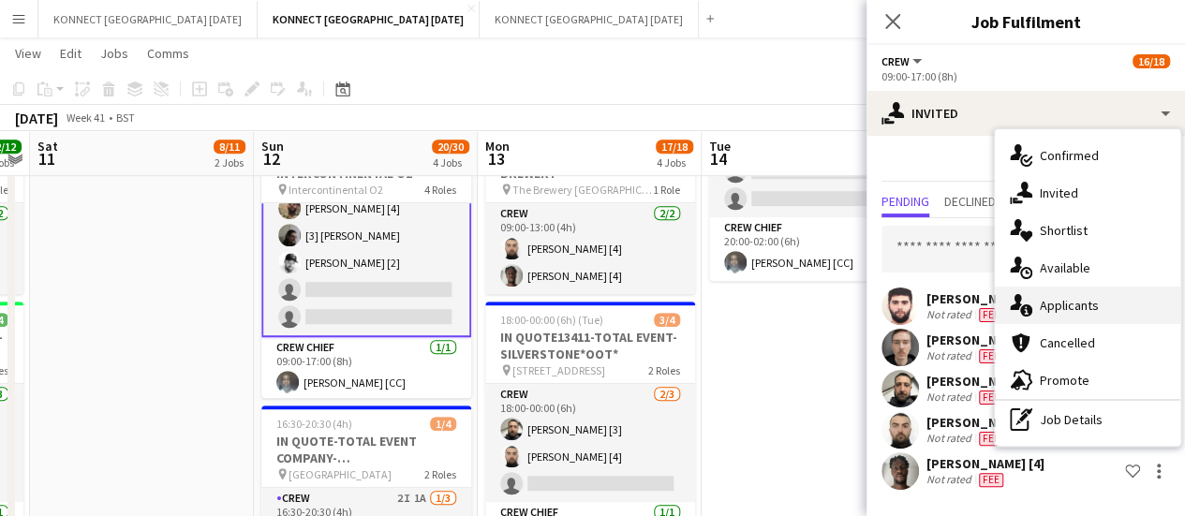
click at [1096, 299] on span "Applicants" at bounding box center [1069, 305] width 59 height 17
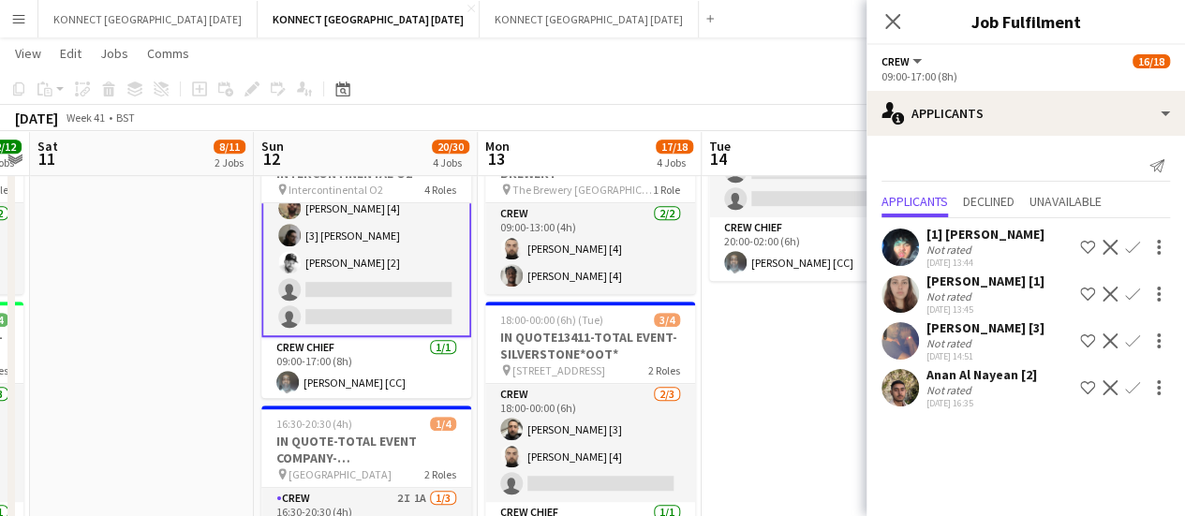
click at [1132, 387] on app-icon "Confirm" at bounding box center [1133, 387] width 15 height 15
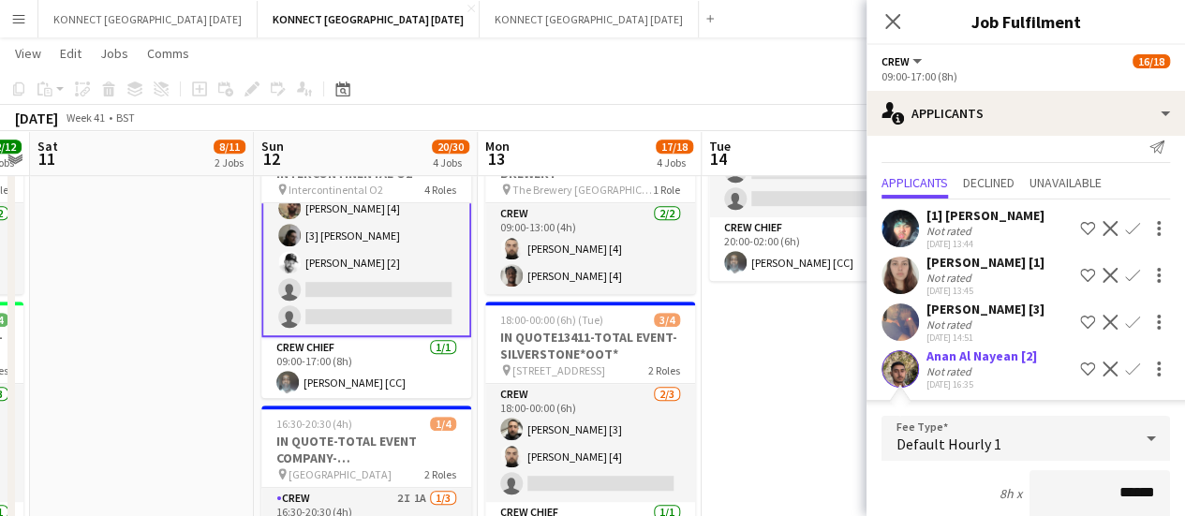
scroll to position [335, 0]
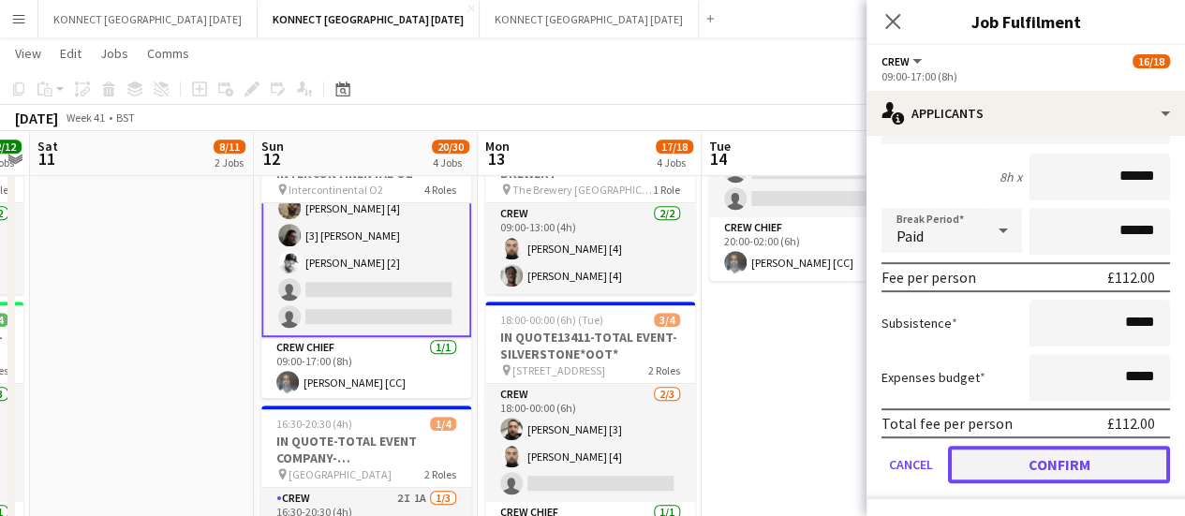
click at [1016, 457] on button "Confirm" at bounding box center [1059, 464] width 222 height 37
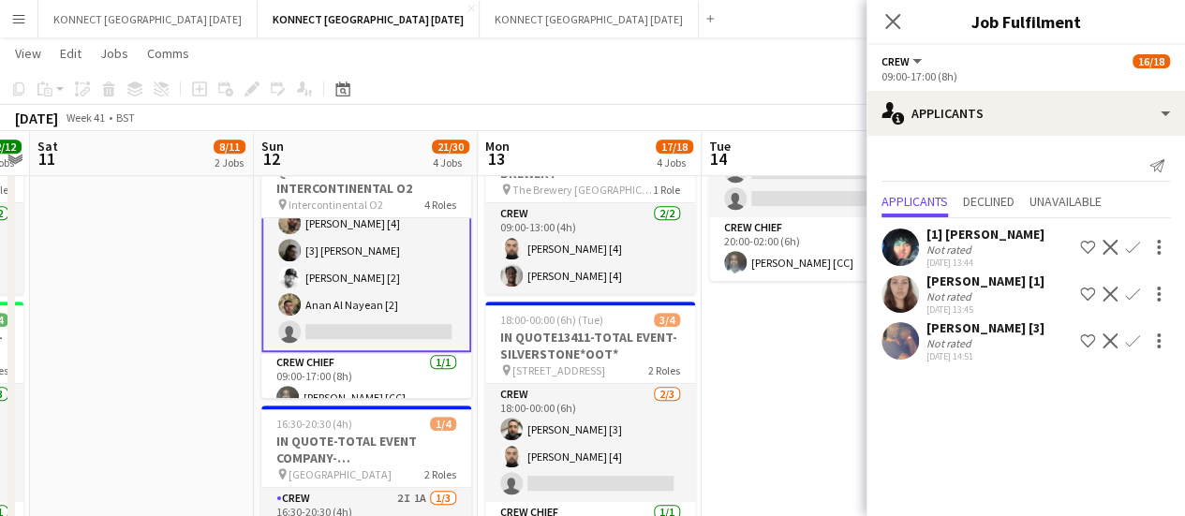
scroll to position [0, 0]
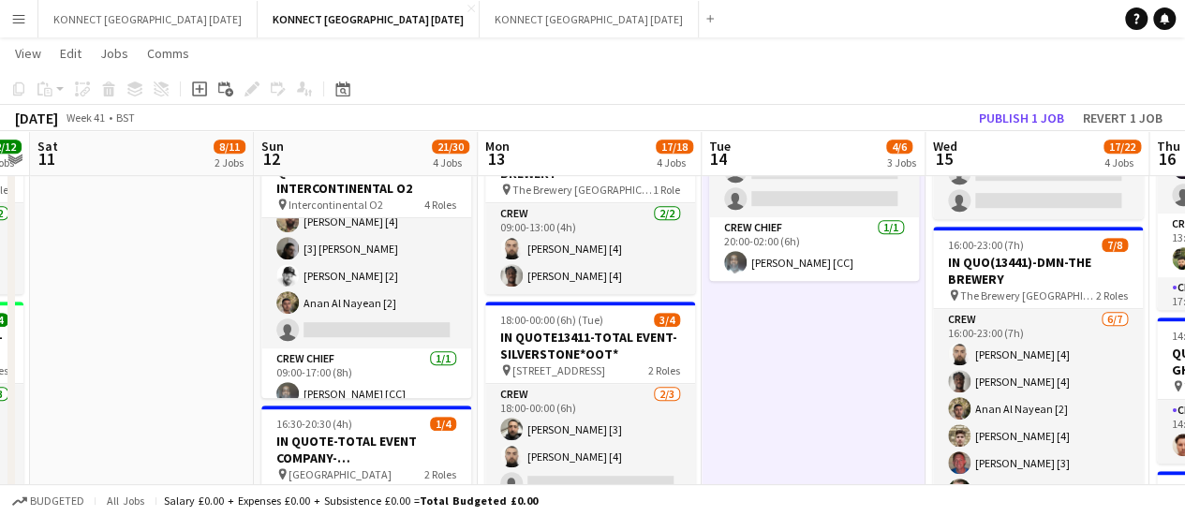
scroll to position [440, 0]
click at [1028, 115] on button "Publish 1 job" at bounding box center [1022, 118] width 100 height 24
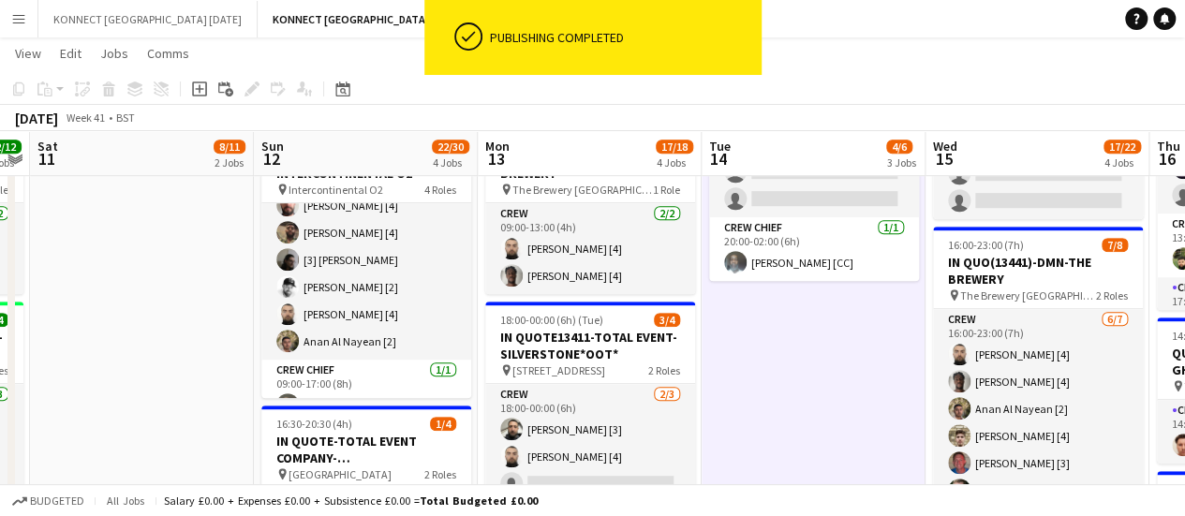
scroll to position [420, 0]
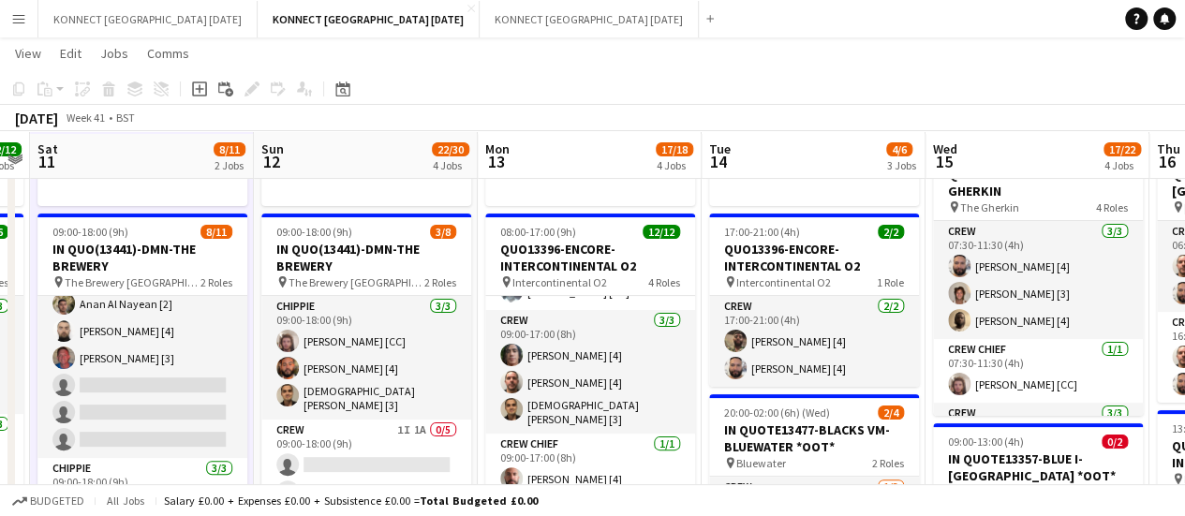
scroll to position [78, 0]
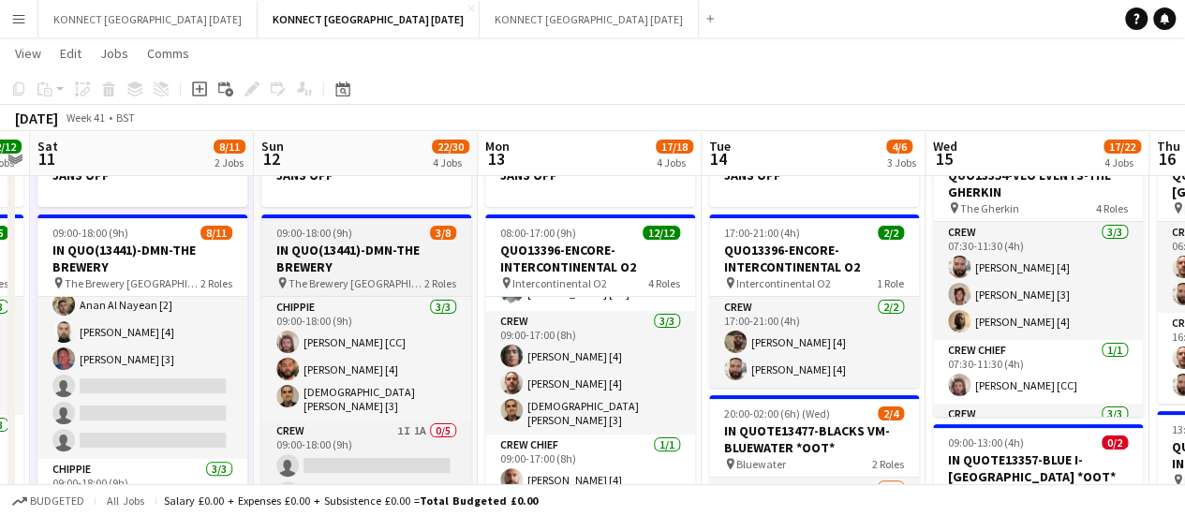
click at [340, 251] on h3 "IN QUO(13441)-DMN-THE BREWERY" at bounding box center [366, 259] width 210 height 34
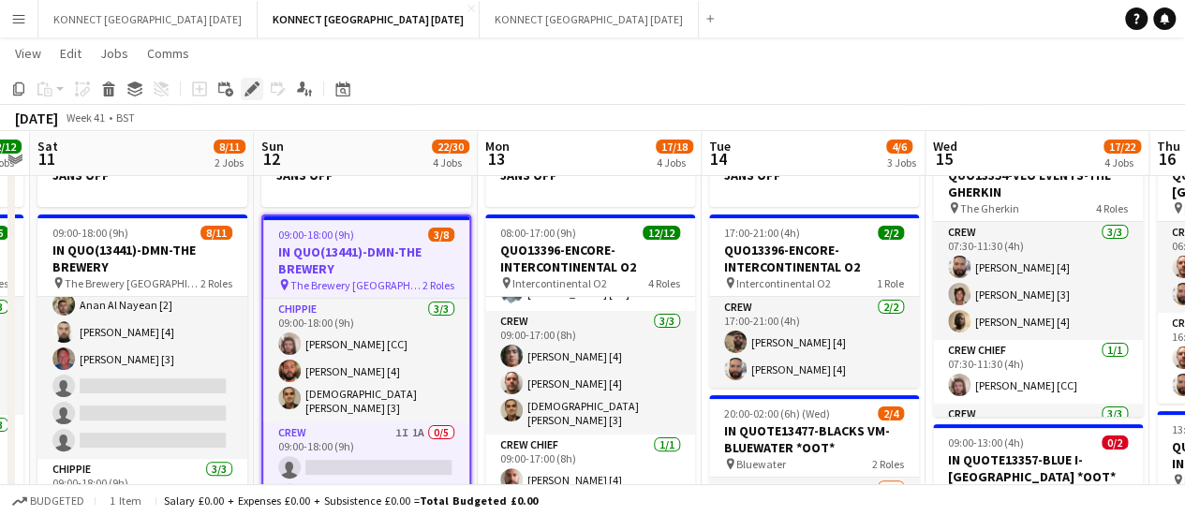
click at [255, 85] on icon "Edit" at bounding box center [252, 89] width 15 height 15
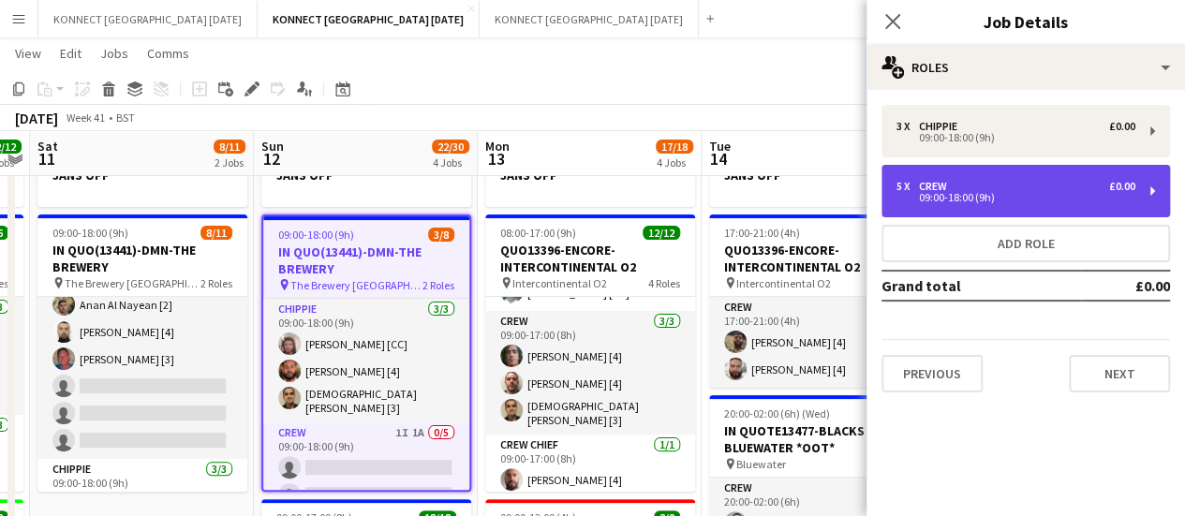
click at [1052, 193] on div "09:00-18:00 (9h)" at bounding box center [1016, 197] width 239 height 9
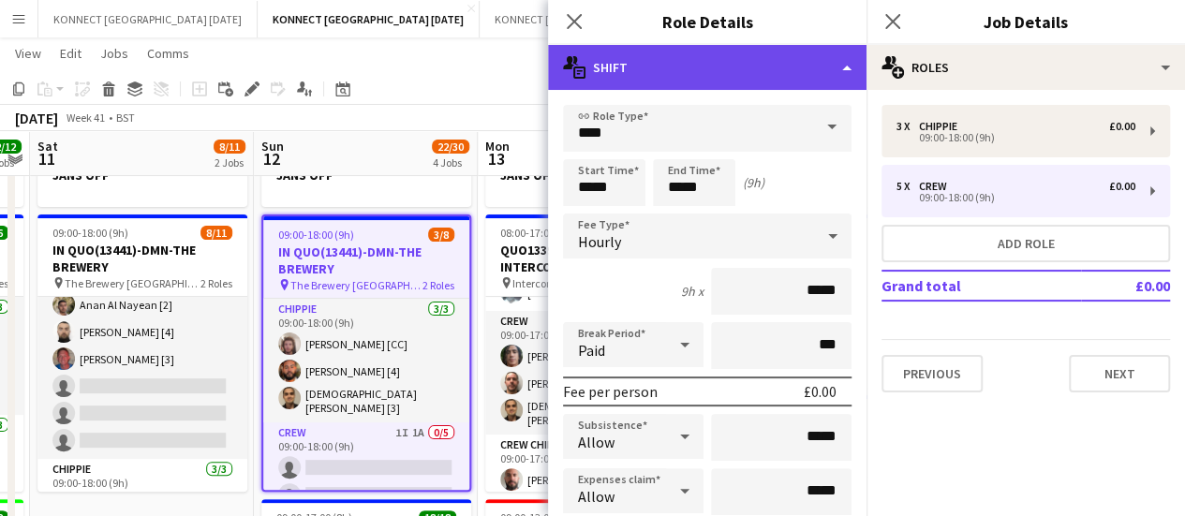
click at [662, 72] on div "multiple-actions-text Shift" at bounding box center [707, 67] width 319 height 45
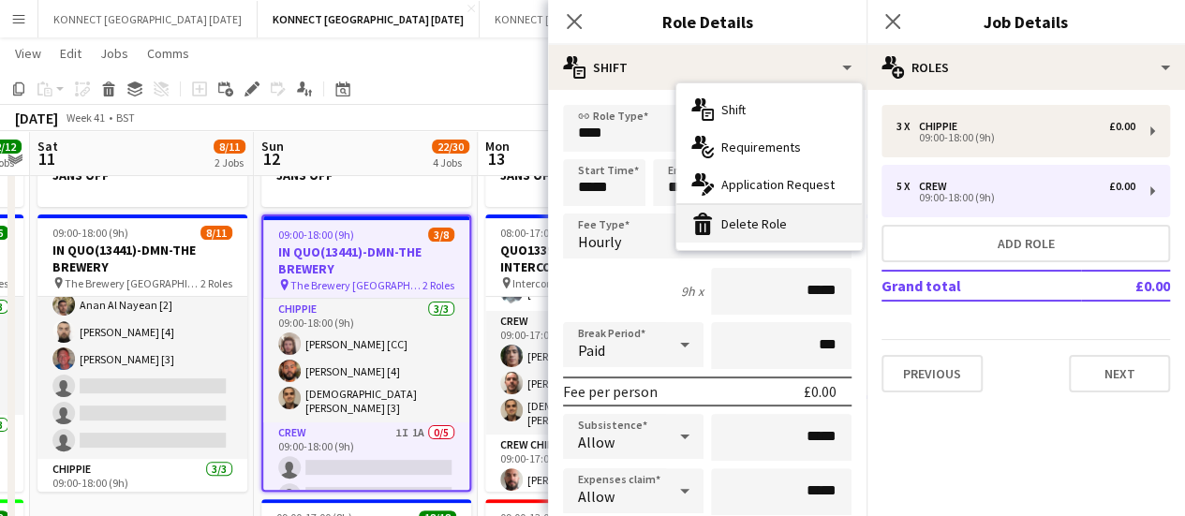
click at [758, 213] on div "bin-2 Delete Role" at bounding box center [770, 223] width 186 height 37
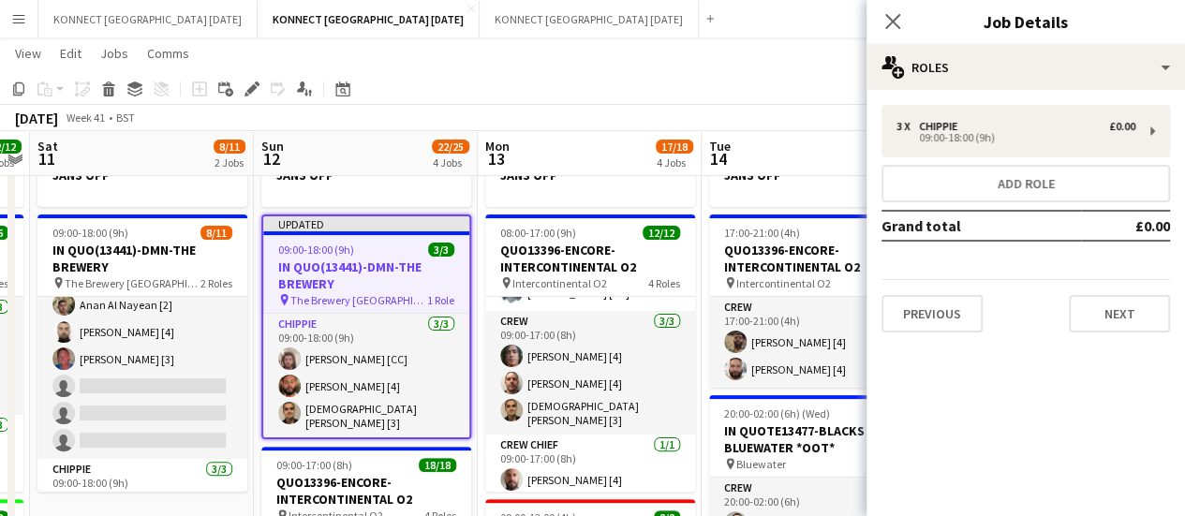
click at [450, 121] on div "[DATE] Week 41 • BST Publish 1 job Revert 1 job" at bounding box center [592, 118] width 1185 height 26
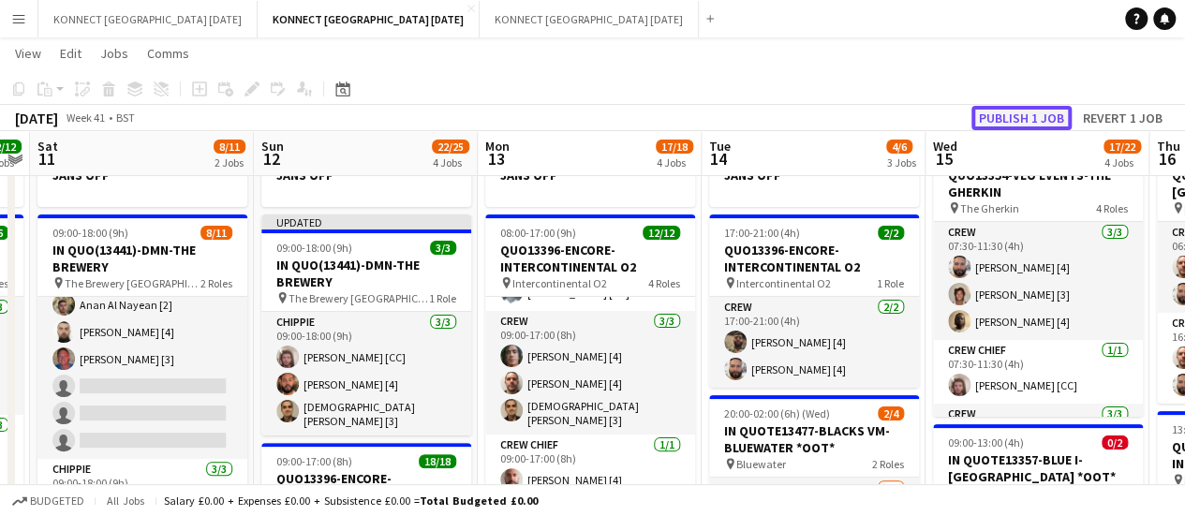
click at [1030, 118] on button "Publish 1 job" at bounding box center [1022, 118] width 100 height 24
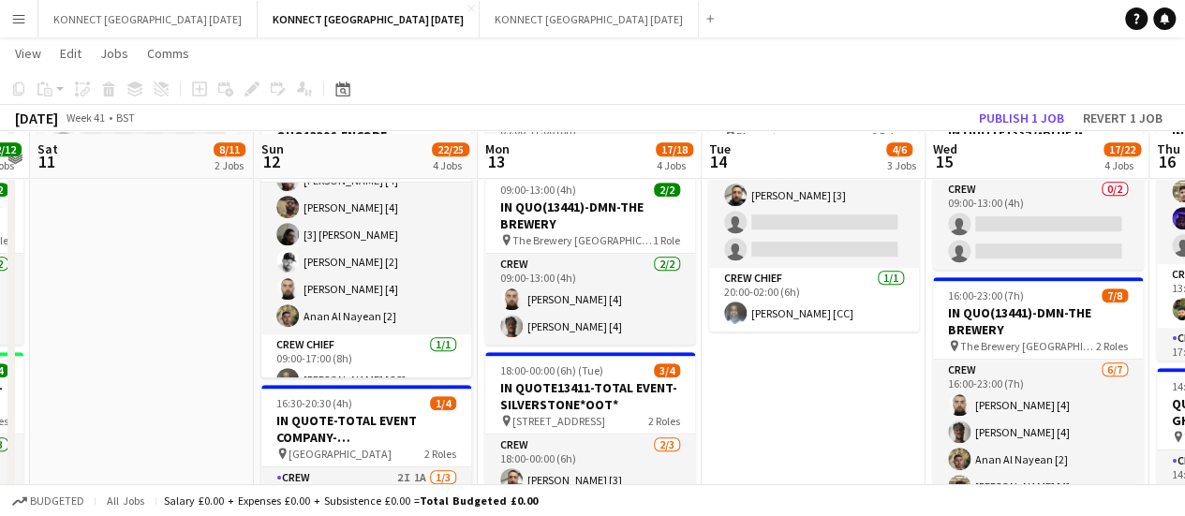
scroll to position [413, 0]
